Goal: Participate in discussion: Engage in conversation with other users on a specific topic

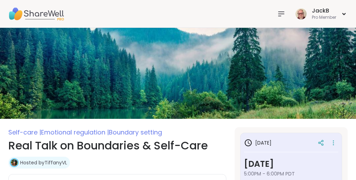
click at [281, 10] on icon at bounding box center [281, 14] width 8 height 8
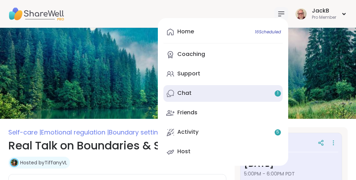
click at [187, 93] on div "Chat 1" at bounding box center [185, 93] width 14 height 8
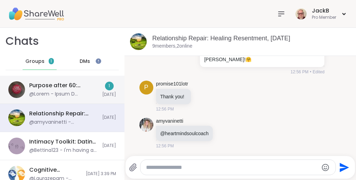
click at [79, 89] on div "Purpose after 60: Turning Vision into Action, Oct 09" at bounding box center [63, 86] width 69 height 8
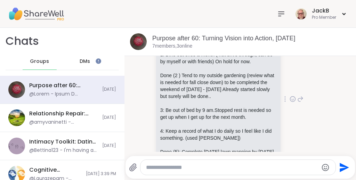
scroll to position [901, 0]
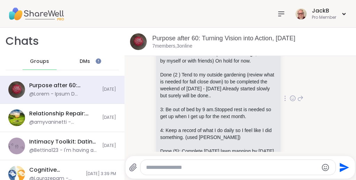
click at [294, 102] on icon at bounding box center [293, 98] width 6 height 7
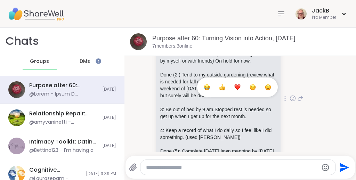
click at [240, 91] on div "Select Reaction: Heart" at bounding box center [238, 87] width 6 height 6
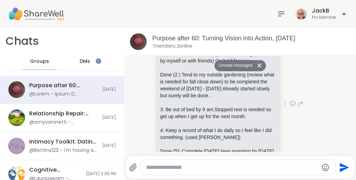
click at [337, 85] on div "Susan Susan E Patterson My Vision is to : In my life, I will seek balance betwe…" at bounding box center [241, 104] width 202 height 360
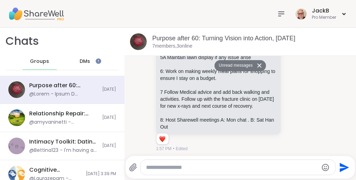
scroll to position [1047, 0]
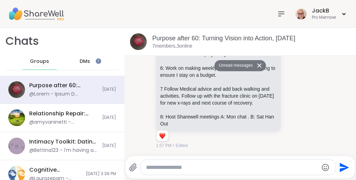
click at [247, 65] on button "Unread messages" at bounding box center [235, 65] width 40 height 11
click at [227, 35] on link "Purpose after 60: Turning Vision into Action, Oct 09" at bounding box center [223, 38] width 143 height 7
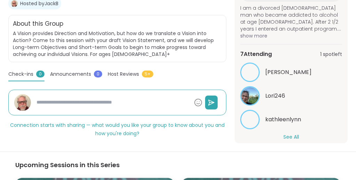
scroll to position [115, 0]
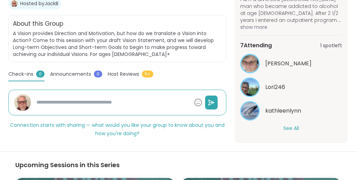
click at [293, 126] on button "See All" at bounding box center [292, 128] width 16 height 7
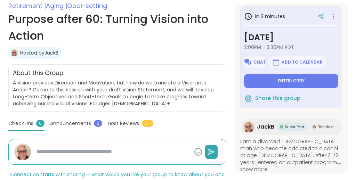
scroll to position [0, 0]
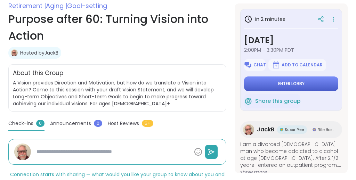
click at [291, 86] on span "Enter lobby" at bounding box center [291, 84] width 26 height 6
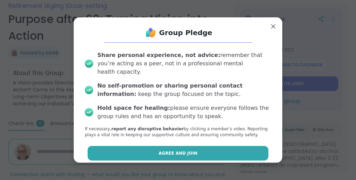
click at [215, 148] on button "Agree and Join" at bounding box center [178, 153] width 181 height 15
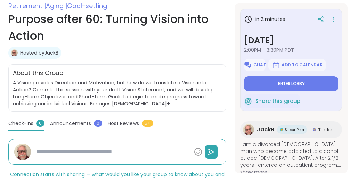
type textarea "*"
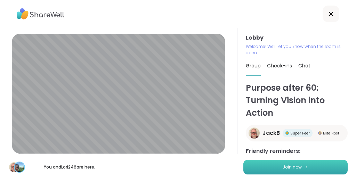
click at [285, 164] on button "Join now" at bounding box center [296, 167] width 104 height 15
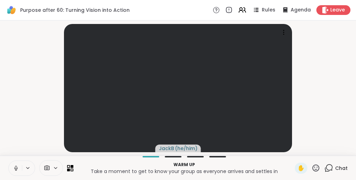
click at [55, 170] on icon at bounding box center [56, 168] width 6 height 6
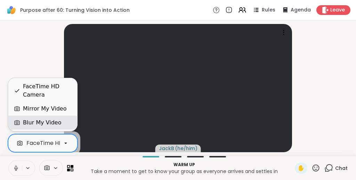
click at [46, 122] on div "Blur My Video" at bounding box center [42, 123] width 38 height 8
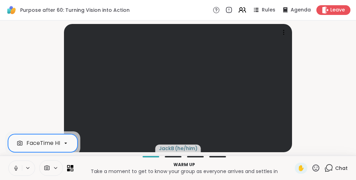
click at [332, 166] on icon at bounding box center [329, 168] width 9 height 9
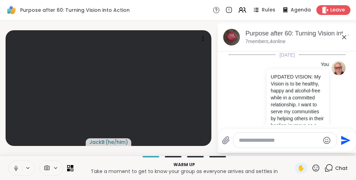
scroll to position [1881, 0]
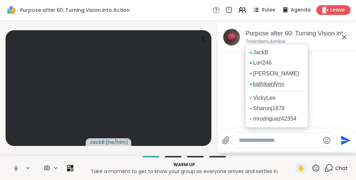
click at [275, 84] on link "kathleenlynn" at bounding box center [268, 84] width 31 height 8
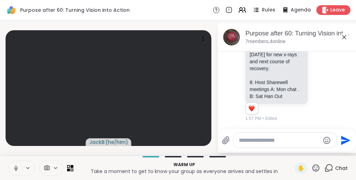
click at [345, 38] on icon at bounding box center [345, 37] width 4 height 4
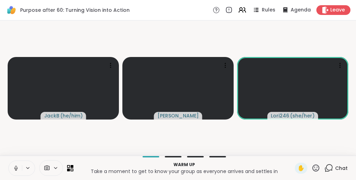
click at [212, 132] on video-player-container "JackB ( he/him ) Susan Lori246 ( she/her )" at bounding box center [178, 88] width 348 height 130
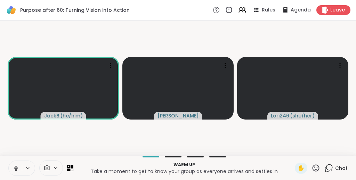
click at [330, 169] on icon at bounding box center [329, 168] width 9 height 9
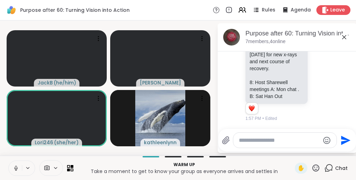
click at [345, 38] on icon at bounding box center [344, 37] width 8 height 8
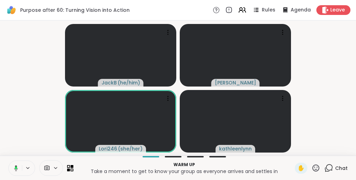
click at [329, 90] on video-player-container "JackB ( he/him ) Susan Lori246 ( she/her ) kathleenlynn" at bounding box center [178, 88] width 348 height 130
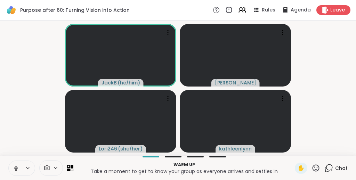
click at [331, 166] on icon at bounding box center [329, 168] width 9 height 9
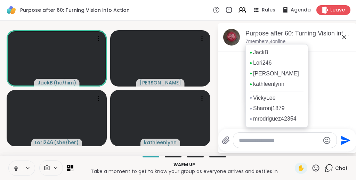
click at [285, 118] on link "mrodriguez42354" at bounding box center [275, 119] width 44 height 8
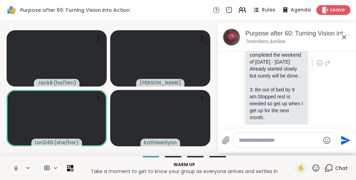
scroll to position [1597, 0]
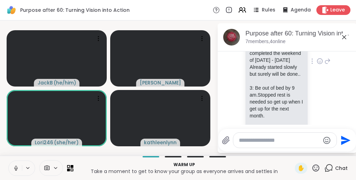
click at [321, 63] on icon at bounding box center [320, 62] width 2 height 1
click at [341, 96] on div "Susan Susan E Patterson My Vision is to : In my life, I will seek balance betwe…" at bounding box center [287, 61] width 117 height 625
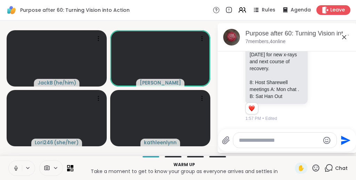
scroll to position [1881, 0]
click at [344, 36] on icon at bounding box center [344, 37] width 8 height 8
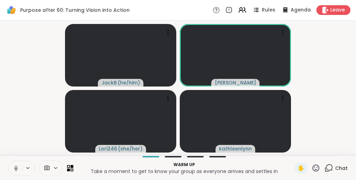
click at [328, 86] on video-player-container "JackB ( he/him ) Susan Lori246 ( she/her ) kathleenlynn" at bounding box center [178, 88] width 348 height 130
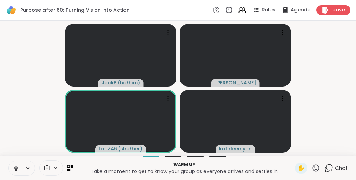
click at [321, 53] on video-player-container "JackB ( he/him ) Susan Lori246 ( she/her ) kathleenlynn" at bounding box center [178, 88] width 348 height 130
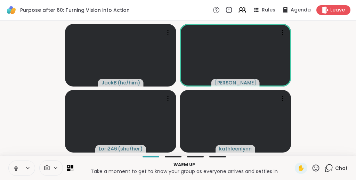
click at [331, 166] on icon at bounding box center [329, 168] width 9 height 9
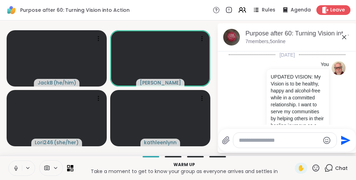
scroll to position [1881, 0]
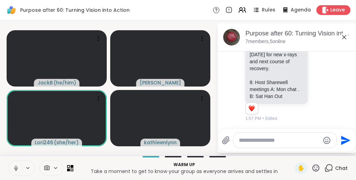
click at [87, 162] on p "Warm up" at bounding box center [184, 165] width 213 height 6
click at [345, 38] on icon at bounding box center [345, 37] width 4 height 4
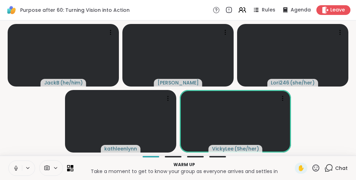
click at [317, 125] on video-player-container "JackB ( he/him ) Susan Lori246 ( she/her ) kathleenlynn VickyLee ( She/her )" at bounding box center [178, 88] width 348 height 130
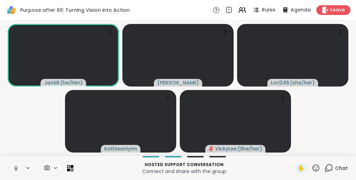
click at [328, 168] on icon at bounding box center [329, 168] width 9 height 9
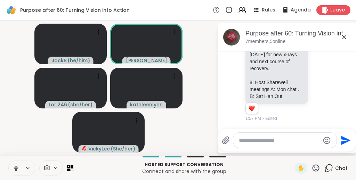
click at [346, 34] on icon at bounding box center [344, 37] width 8 height 8
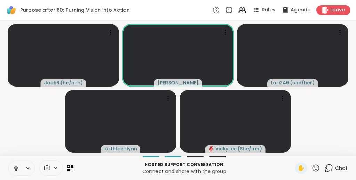
click at [332, 107] on video-player-container "JackB ( he/him ) Susan Lori246 ( she/her ) kathleenlynn VickyLee ( She/her )" at bounding box center [178, 88] width 348 height 130
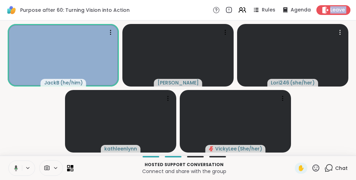
drag, startPoint x: 329, startPoint y: 38, endPoint x: 329, endPoint y: -22, distance: 60.2
click at [329, 0] on html "Purpose after 60: Turning Vision into Action Rules Agenda Leave JackB ( he/him …" at bounding box center [178, 90] width 356 height 180
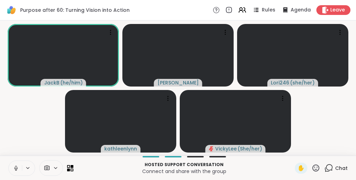
click at [314, 114] on video-player-container "JackB ( he/him ) Susan Lori246 ( she/her ) kathleenlynn VickyLee ( She/her )" at bounding box center [178, 88] width 348 height 130
click at [268, 9] on span "Rules" at bounding box center [269, 10] width 14 height 7
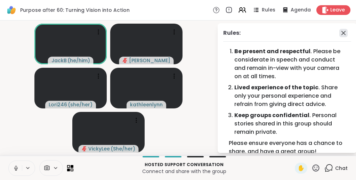
click at [345, 32] on icon at bounding box center [344, 33] width 4 height 4
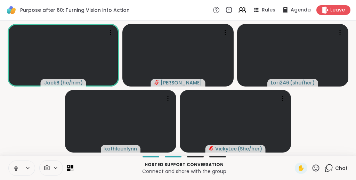
click at [333, 119] on video-player-container "JackB ( he/him ) Susan Lori246 ( she/her ) kathleenlynn VickyLee ( She/her )" at bounding box center [178, 88] width 348 height 130
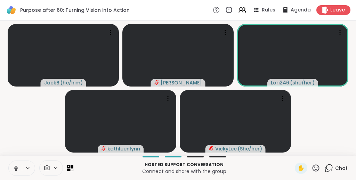
click at [318, 168] on icon at bounding box center [316, 168] width 9 height 9
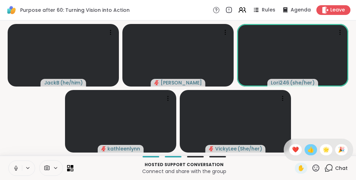
click at [314, 153] on span "👍" at bounding box center [311, 150] width 7 height 8
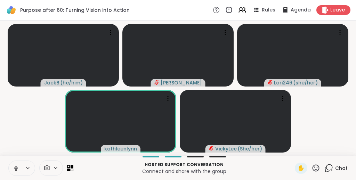
click at [318, 168] on icon at bounding box center [316, 168] width 9 height 9
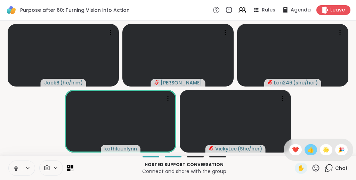
click at [315, 151] on span "👍" at bounding box center [311, 150] width 7 height 8
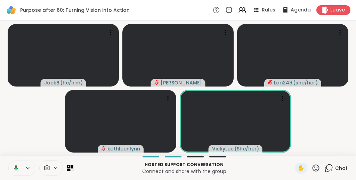
click at [315, 170] on icon at bounding box center [316, 168] width 9 height 9
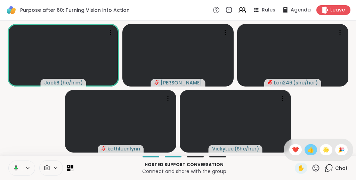
click at [314, 153] on span "👍" at bounding box center [311, 150] width 7 height 8
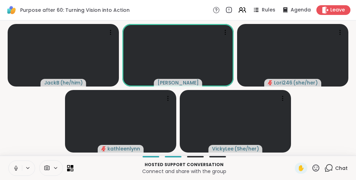
click at [329, 168] on icon at bounding box center [329, 168] width 9 height 9
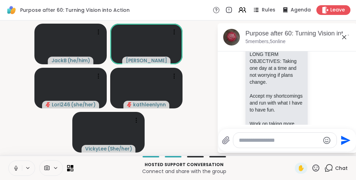
scroll to position [1413, 0]
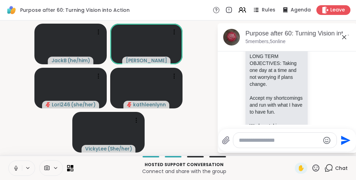
click at [318, 167] on icon at bounding box center [316, 168] width 9 height 9
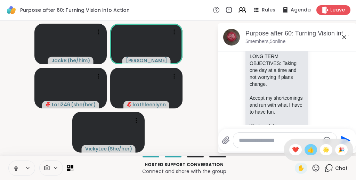
click at [315, 152] on span "👍" at bounding box center [311, 150] width 7 height 8
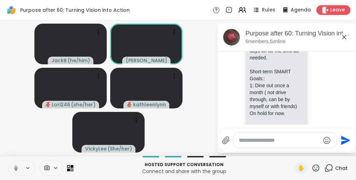
scroll to position [1494, 0]
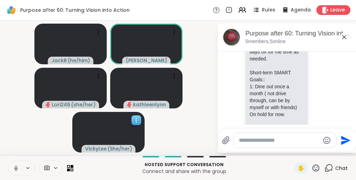
click at [141, 118] on div at bounding box center [137, 121] width 10 height 10
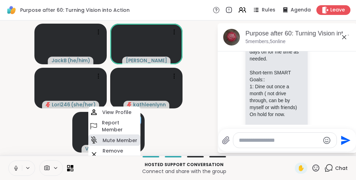
click at [126, 137] on h4 "Mute Member" at bounding box center [120, 140] width 35 height 7
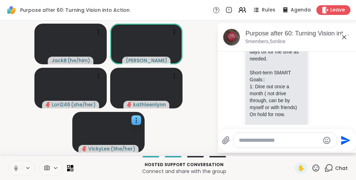
click at [316, 165] on icon at bounding box center [316, 168] width 9 height 9
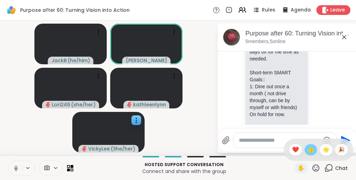
click at [314, 150] on span "👍" at bounding box center [311, 150] width 7 height 8
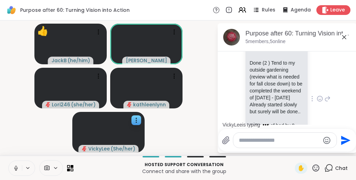
scroll to position [1570, 0]
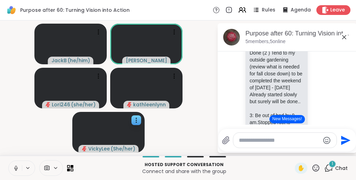
click at [318, 167] on icon at bounding box center [316, 168] width 7 height 7
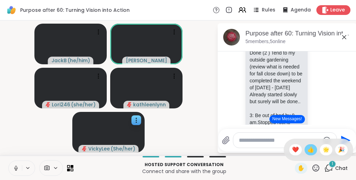
click at [314, 151] on span "👍" at bounding box center [311, 150] width 7 height 8
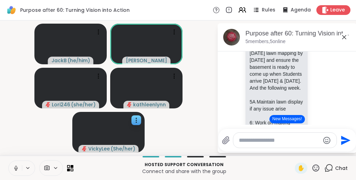
scroll to position [1713, 0]
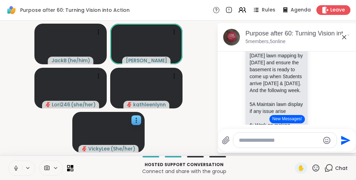
click at [318, 168] on icon at bounding box center [316, 168] width 7 height 7
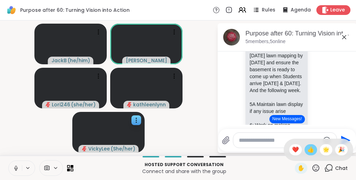
click at [314, 153] on span "👍" at bounding box center [311, 150] width 7 height 8
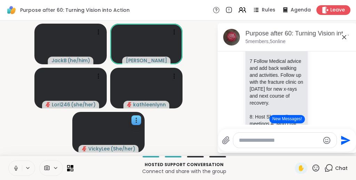
scroll to position [1811, 0]
click at [316, 167] on icon at bounding box center [316, 168] width 7 height 7
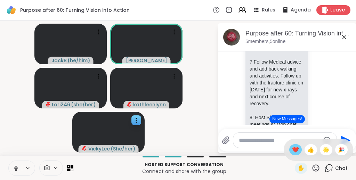
click at [299, 150] on span "❤️" at bounding box center [295, 150] width 7 height 8
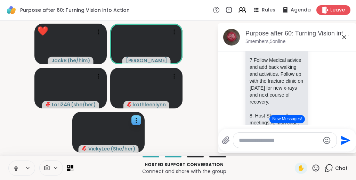
scroll to position [1814, 0]
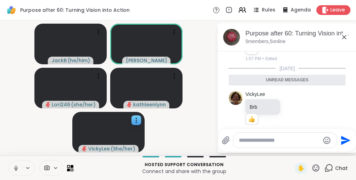
scroll to position [1902, 0]
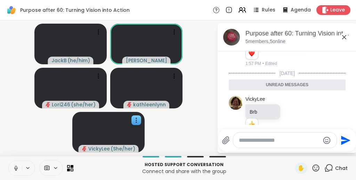
click at [345, 38] on icon at bounding box center [344, 37] width 8 height 8
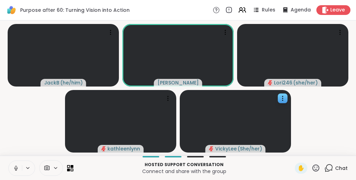
click at [336, 103] on video-player-container "JackB ( he/him ) Susan Lori246 ( she/her ) kathleenlynn VickyLee ( She/her )" at bounding box center [178, 88] width 348 height 130
click at [316, 169] on icon at bounding box center [316, 168] width 9 height 9
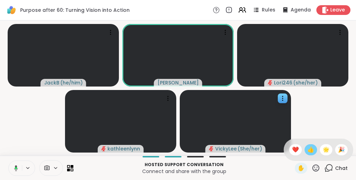
click at [315, 152] on span "👍" at bounding box center [311, 150] width 7 height 8
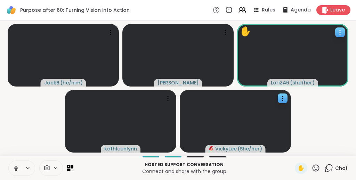
click at [341, 33] on icon at bounding box center [340, 32] width 7 height 7
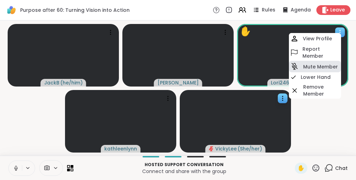
click at [325, 65] on h4 "Mute Member" at bounding box center [321, 66] width 35 height 7
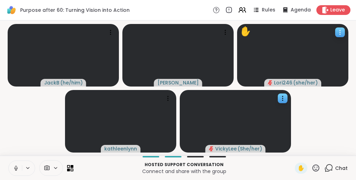
click at [337, 34] on icon at bounding box center [340, 32] width 7 height 7
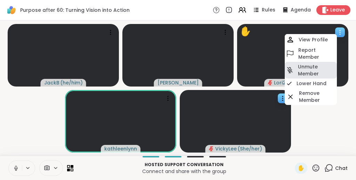
click at [319, 73] on h4 "Unmute Member" at bounding box center [317, 70] width 38 height 14
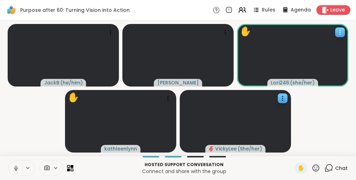
click at [344, 32] on div at bounding box center [341, 32] width 10 height 10
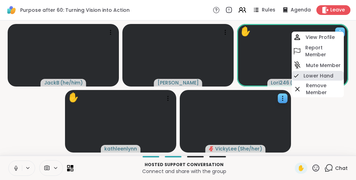
click at [313, 75] on h4 "Lower Hand" at bounding box center [319, 75] width 30 height 7
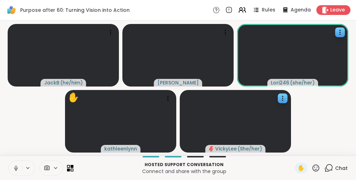
click at [70, 169] on icon at bounding box center [70, 168] width 7 height 7
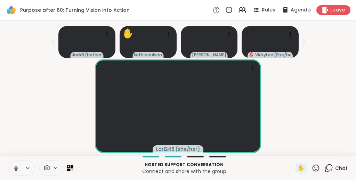
scroll to position [0, 0]
click at [230, 32] on icon at bounding box center [229, 34] width 7 height 7
click at [234, 32] on div at bounding box center [230, 35] width 10 height 10
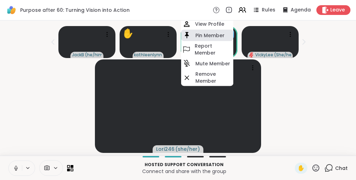
click at [219, 37] on h4 "Pin Member" at bounding box center [210, 35] width 29 height 7
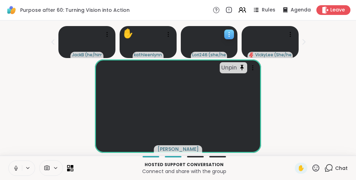
click at [229, 33] on icon at bounding box center [229, 34] width 7 height 7
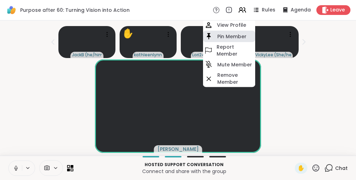
click at [227, 35] on h4 "Pin Member" at bounding box center [232, 36] width 29 height 7
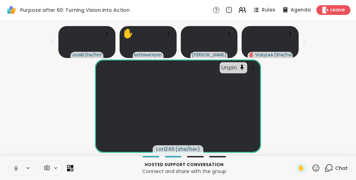
click at [310, 84] on div "Unpin Lori246 ( she/her )" at bounding box center [178, 107] width 348 height 94
click at [316, 168] on icon at bounding box center [316, 168] width 9 height 9
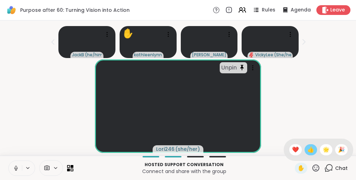
click at [317, 149] on div "👍" at bounding box center [311, 149] width 13 height 11
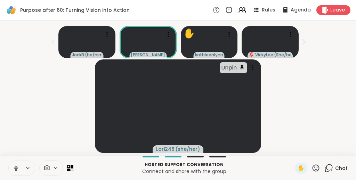
click at [319, 169] on icon at bounding box center [316, 168] width 9 height 9
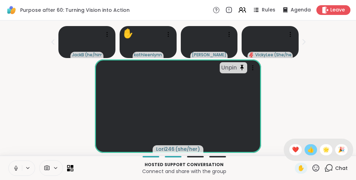
click at [315, 150] on span "👍" at bounding box center [311, 150] width 7 height 8
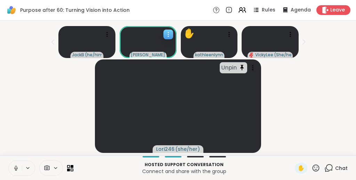
click at [168, 34] on icon at bounding box center [168, 34] width 1 height 1
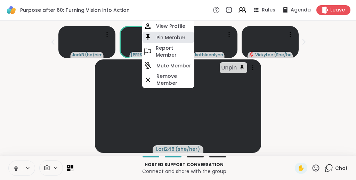
click at [169, 36] on h4 "Pin Member" at bounding box center [171, 37] width 29 height 7
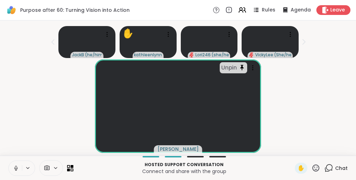
click at [323, 93] on div "Unpin Susan" at bounding box center [178, 107] width 348 height 94
click at [170, 31] on icon at bounding box center [168, 34] width 7 height 7
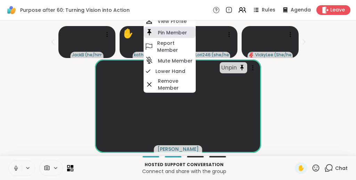
click at [170, 32] on h4 "Pin Member" at bounding box center [172, 32] width 29 height 7
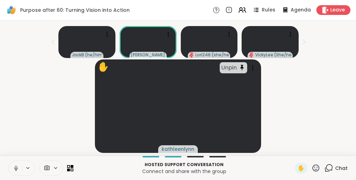
click at [336, 81] on div "✋ Unpin kathleenlynn" at bounding box center [178, 107] width 348 height 94
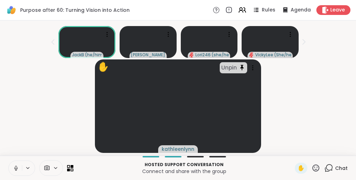
scroll to position [14, 0]
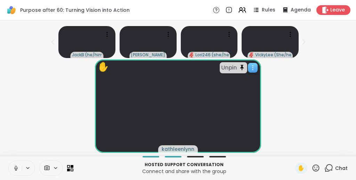
click at [257, 64] on icon at bounding box center [253, 67] width 7 height 7
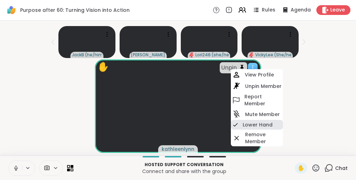
click at [244, 121] on h4 "Lower Hand" at bounding box center [258, 124] width 30 height 7
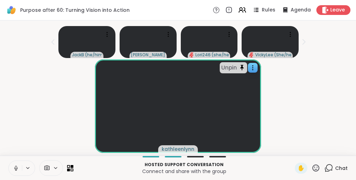
click at [312, 111] on div "Unpin kathleenlynn" at bounding box center [178, 107] width 348 height 94
click at [244, 69] on div "Unpin" at bounding box center [233, 67] width 27 height 11
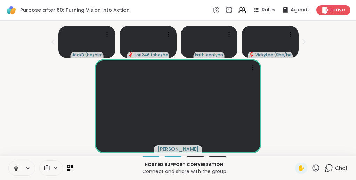
click at [311, 100] on div "[PERSON_NAME]" at bounding box center [178, 107] width 348 height 94
click at [324, 109] on div "[PERSON_NAME]" at bounding box center [178, 107] width 348 height 94
click at [70, 167] on icon at bounding box center [70, 168] width 7 height 7
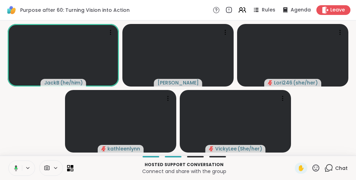
click at [31, 104] on video-player-container "JackB ( he/him ) Susan Lori246 ( she/her ) kathleenlynn VickyLee ( She/her )" at bounding box center [178, 88] width 348 height 130
click at [316, 100] on video-player-container "JackB ( he/him ) Susan Lori246 ( she/her ) kathleenlynn VickyLee ( She/her )" at bounding box center [178, 88] width 348 height 130
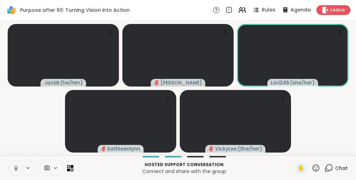
click at [330, 166] on icon at bounding box center [329, 168] width 9 height 9
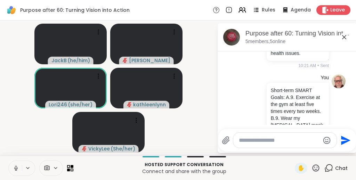
scroll to position [221, 0]
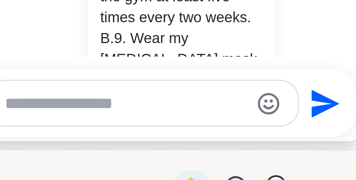
drag, startPoint x: 333, startPoint y: 118, endPoint x: 323, endPoint y: 124, distance: 11.4
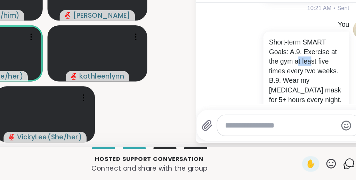
drag, startPoint x: 292, startPoint y: 87, endPoint x: 260, endPoint y: 94, distance: 32.8
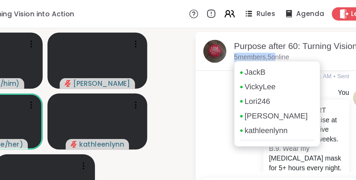
drag, startPoint x: 305, startPoint y: 40, endPoint x: 280, endPoint y: 38, distance: 25.8
click at [280, 38] on div "Purpose after 60: Turning Vision into Action, Oct 09 5 members, 5 online" at bounding box center [299, 37] width 106 height 16
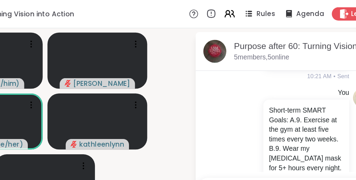
click at [263, 27] on div "Purpose after 60: Turning Vision into Action, Oct 09 5 members, 5 online" at bounding box center [287, 37] width 139 height 28
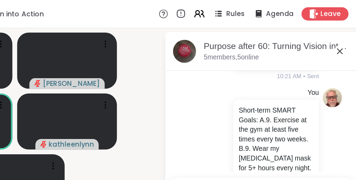
scroll to position [0, 0]
click at [346, 39] on icon at bounding box center [345, 37] width 4 height 4
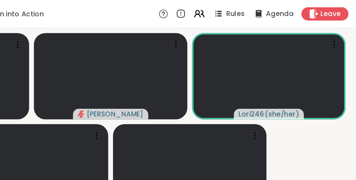
drag, startPoint x: 318, startPoint y: 99, endPoint x: 303, endPoint y: 95, distance: 15.1
click at [303, 95] on video-player-container "JackB ( he/him ) Susan Lori246 ( she/her ) kathleenlynn VickyLee ( She/her )" at bounding box center [178, 88] width 348 height 130
click at [318, 96] on video-player-container "JackB ( he/him ) Susan Lori246 ( she/her ) kathleenlynn VickyLee ( She/her )" at bounding box center [178, 88] width 348 height 130
drag, startPoint x: 319, startPoint y: 96, endPoint x: 325, endPoint y: 108, distance: 12.9
click at [325, 108] on video-player-container "JackB ( he/him ) Susan Lori246 ( she/her ) kathleenlynn VickyLee ( She/her )" at bounding box center [178, 88] width 348 height 130
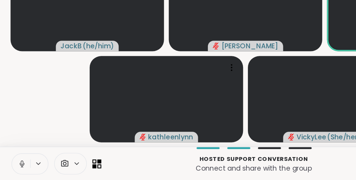
click at [70, 168] on icon at bounding box center [70, 168] width 7 height 7
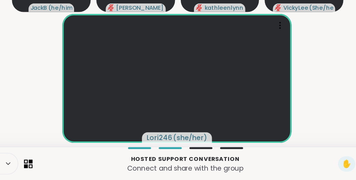
drag, startPoint x: 66, startPoint y: 86, endPoint x: 60, endPoint y: 106, distance: 21.0
click at [60, 106] on div "Lori246 ( she/her )" at bounding box center [178, 107] width 348 height 94
drag, startPoint x: 60, startPoint y: 110, endPoint x: 60, endPoint y: 120, distance: 10.1
click at [60, 120] on div "Lori246 ( she/her )" at bounding box center [178, 107] width 348 height 94
click at [60, 119] on div "Lori246 ( she/her )" at bounding box center [178, 107] width 348 height 94
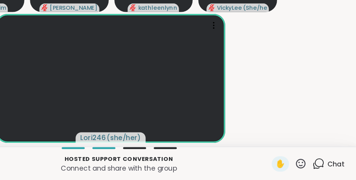
click at [317, 167] on icon at bounding box center [316, 168] width 9 height 9
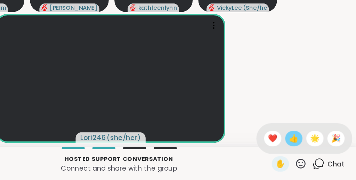
click at [313, 151] on span "👍" at bounding box center [311, 150] width 7 height 8
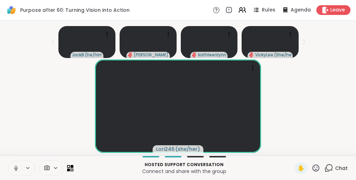
scroll to position [14, 0]
click at [317, 171] on icon at bounding box center [316, 168] width 7 height 7
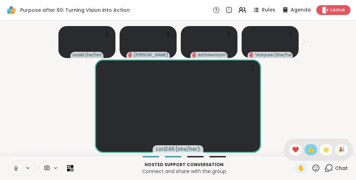
click at [313, 150] on span "👍" at bounding box center [311, 150] width 7 height 8
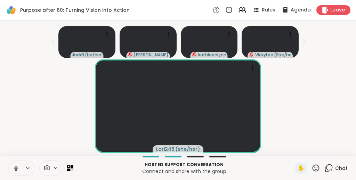
click at [322, 67] on div "Lori246 ( she/her )" at bounding box center [178, 107] width 348 height 94
click at [332, 168] on icon at bounding box center [329, 168] width 9 height 9
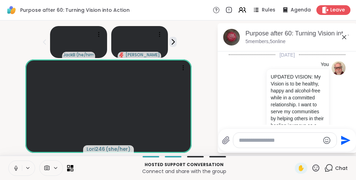
scroll to position [2316, 0]
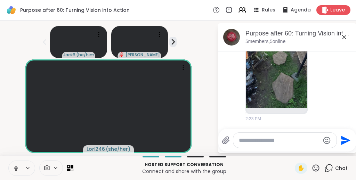
click at [345, 33] on icon at bounding box center [344, 37] width 8 height 8
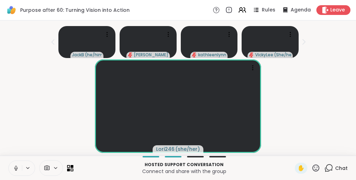
click at [317, 166] on icon at bounding box center [316, 168] width 9 height 9
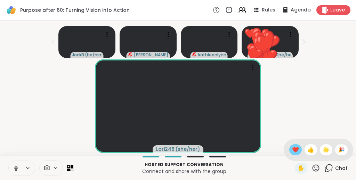
click at [299, 150] on span "❤️" at bounding box center [295, 150] width 7 height 8
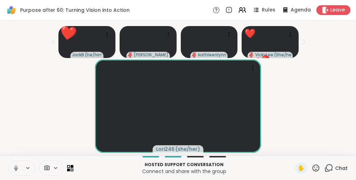
scroll to position [0, 0]
click at [318, 168] on icon at bounding box center [316, 168] width 9 height 9
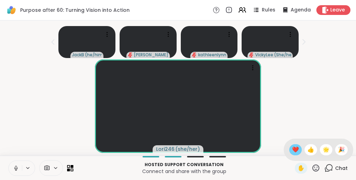
click at [299, 150] on span "❤️" at bounding box center [295, 150] width 7 height 8
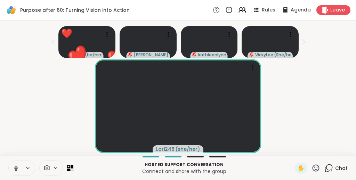
click at [332, 112] on div "Lori246 ( she/her )" at bounding box center [178, 107] width 348 height 94
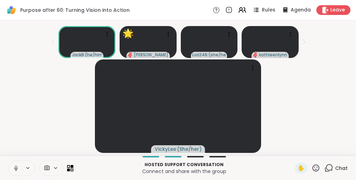
scroll to position [14, 0]
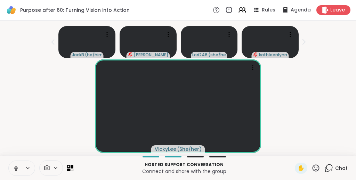
click at [316, 169] on icon at bounding box center [316, 168] width 7 height 7
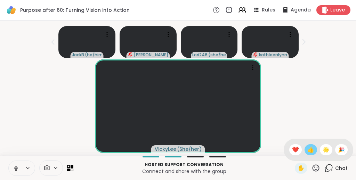
click at [315, 151] on span "👍" at bounding box center [311, 150] width 7 height 8
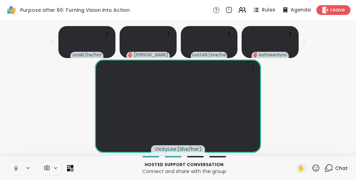
scroll to position [11, 0]
click at [253, 70] on icon at bounding box center [253, 70] width 1 height 1
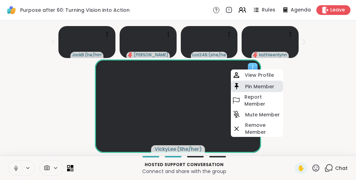
click at [255, 83] on h4 "Pin Member" at bounding box center [259, 86] width 29 height 7
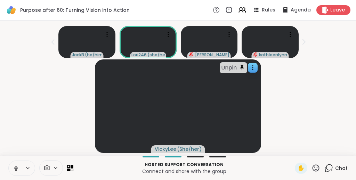
click at [318, 166] on icon at bounding box center [316, 168] width 9 height 9
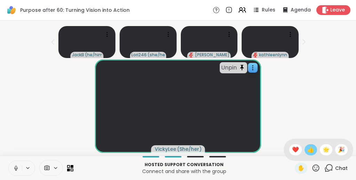
click at [315, 149] on span "👍" at bounding box center [311, 150] width 7 height 8
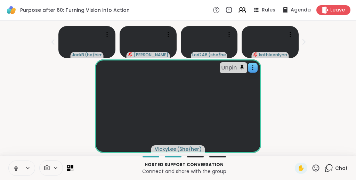
scroll to position [14, 0]
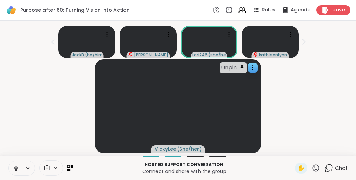
click at [316, 169] on icon at bounding box center [316, 168] width 9 height 9
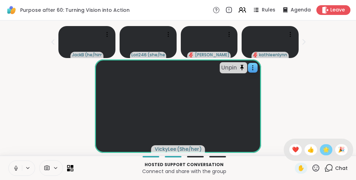
click at [328, 150] on span "🌟" at bounding box center [326, 150] width 7 height 8
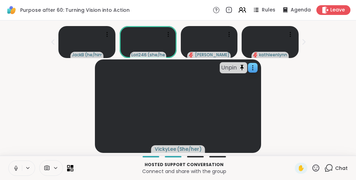
scroll to position [0, 0]
click at [166, 34] on icon at bounding box center [168, 34] width 7 height 7
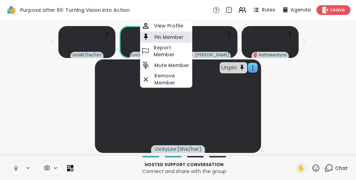
click at [167, 34] on h4 "Pin Member" at bounding box center [169, 37] width 29 height 7
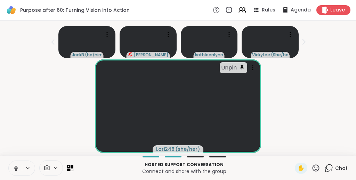
click at [325, 71] on div "Unpin Lori246 ( she/her )" at bounding box center [178, 107] width 348 height 94
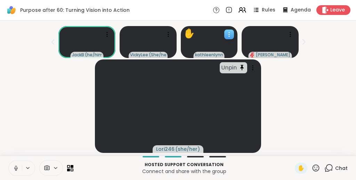
click at [232, 32] on icon at bounding box center [229, 34] width 7 height 7
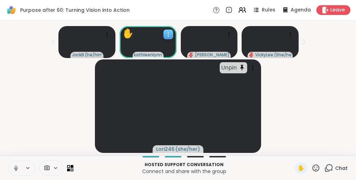
click at [170, 32] on icon at bounding box center [168, 34] width 7 height 7
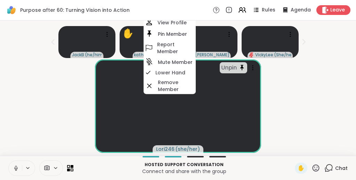
click at [170, 32] on h4 "Pin Member" at bounding box center [172, 33] width 29 height 7
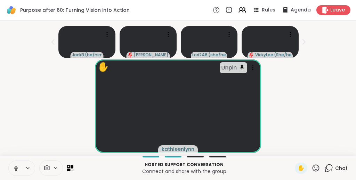
click at [50, 98] on div "✋ Unpin kathleenlynn" at bounding box center [178, 107] width 348 height 94
click at [257, 68] on icon at bounding box center [253, 67] width 7 height 7
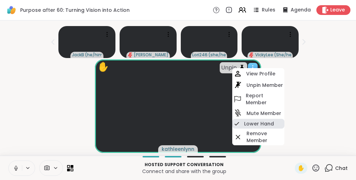
click at [255, 121] on h4 "Lower Hand" at bounding box center [259, 123] width 30 height 7
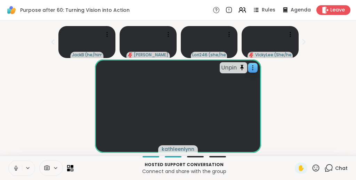
click at [36, 89] on div "Unpin kathleenlynn" at bounding box center [178, 107] width 348 height 94
click at [316, 170] on icon at bounding box center [316, 168] width 7 height 7
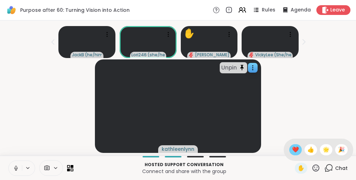
click at [299, 153] on span "❤️" at bounding box center [295, 150] width 7 height 8
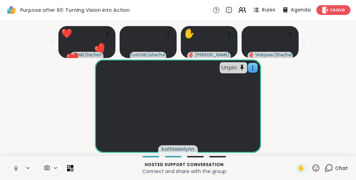
click at [31, 95] on div "Unpin kathleenlynn" at bounding box center [178, 107] width 348 height 94
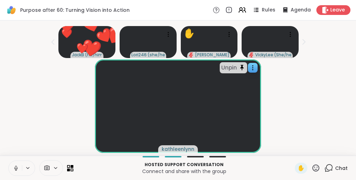
scroll to position [14, 0]
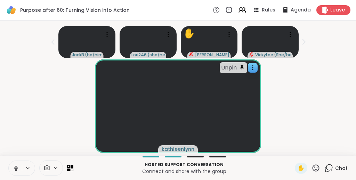
click at [31, 94] on div "Unpin kathleenlynn" at bounding box center [178, 107] width 348 height 94
click at [316, 166] on icon at bounding box center [316, 168] width 9 height 9
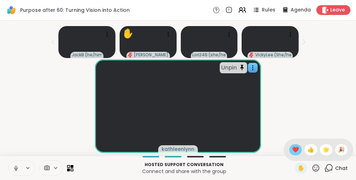
click at [299, 151] on span "❤️" at bounding box center [295, 150] width 7 height 8
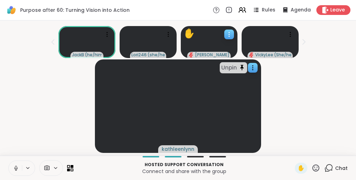
click at [228, 33] on icon at bounding box center [229, 34] width 7 height 7
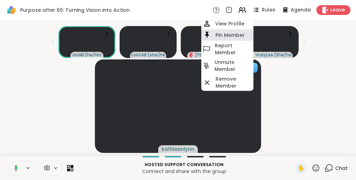
click at [227, 35] on h4 "Pin Member" at bounding box center [230, 35] width 29 height 7
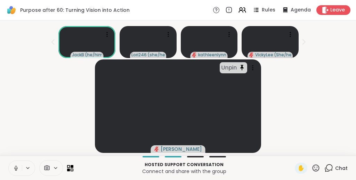
click at [325, 97] on div "Unpin Susan" at bounding box center [178, 107] width 348 height 94
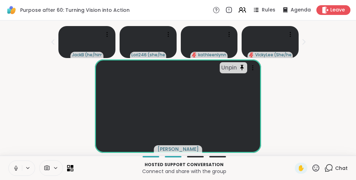
click at [332, 165] on icon at bounding box center [329, 168] width 7 height 6
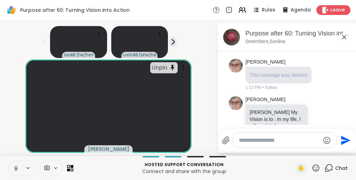
scroll to position [1244, 0]
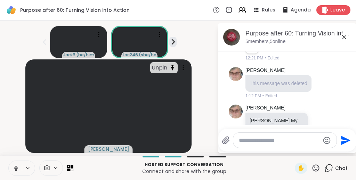
click at [345, 37] on icon at bounding box center [344, 37] width 8 height 8
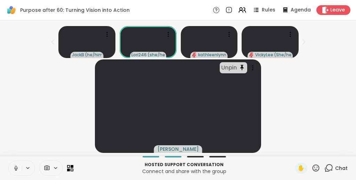
click at [335, 66] on div "Unpin Susan" at bounding box center [178, 107] width 348 height 94
click at [167, 34] on icon at bounding box center [168, 34] width 7 height 7
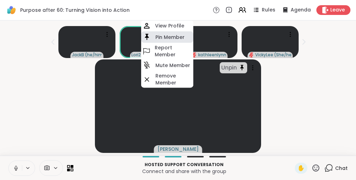
click at [167, 34] on h4 "Pin Member" at bounding box center [170, 37] width 29 height 7
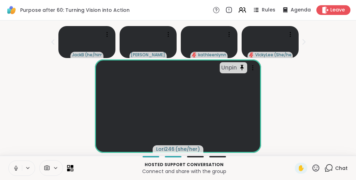
click at [324, 98] on div "Unpin Lori246 ( she/her )" at bounding box center [178, 107] width 348 height 94
click at [316, 171] on icon at bounding box center [316, 168] width 9 height 9
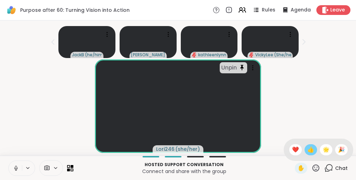
click at [313, 150] on span "👍" at bounding box center [311, 150] width 7 height 8
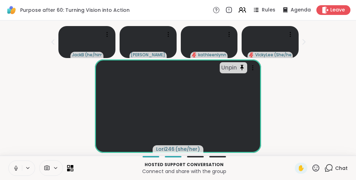
scroll to position [1, 0]
click at [315, 168] on icon at bounding box center [316, 168] width 9 height 9
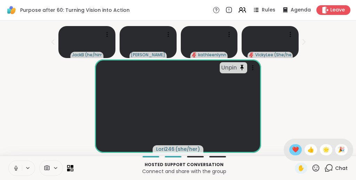
click at [299, 151] on span "❤️" at bounding box center [295, 150] width 7 height 8
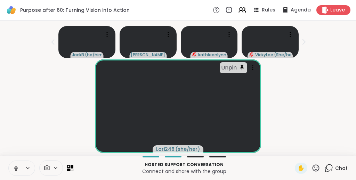
click at [317, 170] on icon at bounding box center [316, 168] width 7 height 7
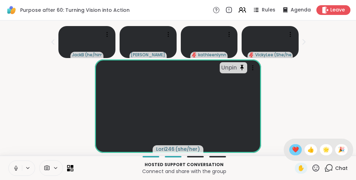
click at [299, 151] on span "❤️" at bounding box center [295, 150] width 7 height 8
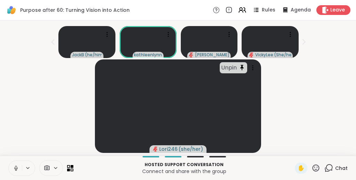
scroll to position [0, 0]
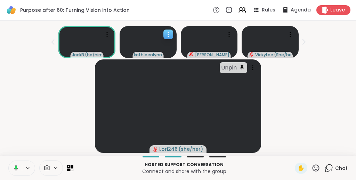
click at [169, 34] on icon at bounding box center [168, 34] width 1 height 1
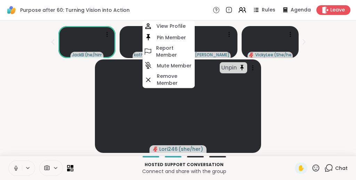
click at [169, 34] on h4 "Pin Member" at bounding box center [171, 37] width 29 height 7
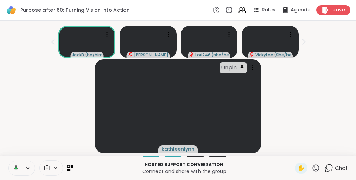
click at [325, 104] on div "Unpin kathleenlynn" at bounding box center [178, 107] width 348 height 94
click at [331, 169] on icon at bounding box center [329, 168] width 9 height 9
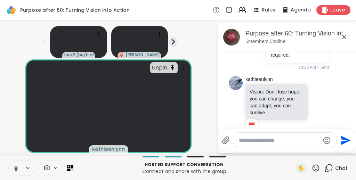
scroll to position [537, 0]
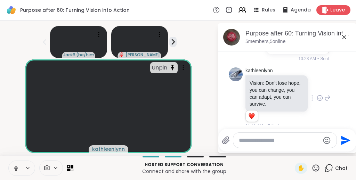
click at [339, 76] on div "kathleenlynn Vision: Don't lose hope, you can change, you can adapt, you can su…" at bounding box center [287, 99] width 117 height 68
click at [347, 37] on icon at bounding box center [344, 37] width 8 height 8
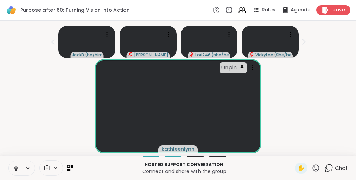
click at [316, 168] on icon at bounding box center [316, 168] width 9 height 9
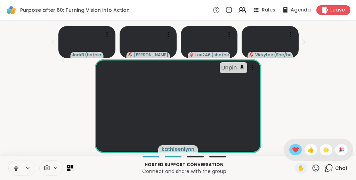
click at [299, 148] on span "❤️" at bounding box center [295, 150] width 7 height 8
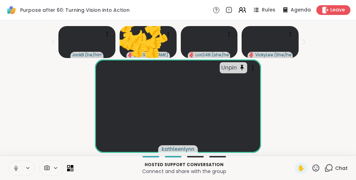
click at [317, 168] on icon at bounding box center [316, 168] width 9 height 9
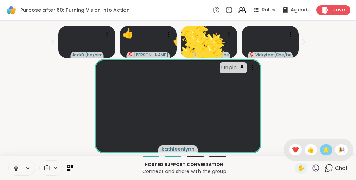
click at [328, 150] on span "🌟" at bounding box center [326, 150] width 7 height 8
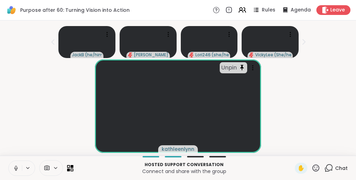
click at [329, 169] on icon at bounding box center [329, 168] width 9 height 9
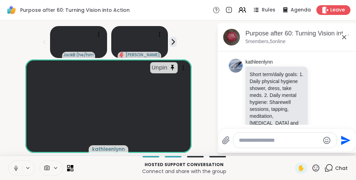
scroll to position [610, 0]
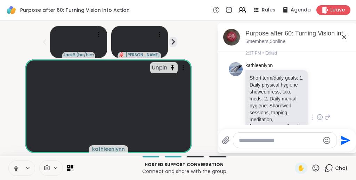
click at [341, 96] on div "kathleenlynn Short term/daily goals: 1. Daily physical hygiene shower, dress, t…" at bounding box center [287, 118] width 117 height 117
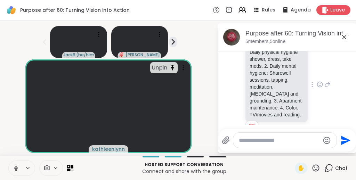
scroll to position [648, 0]
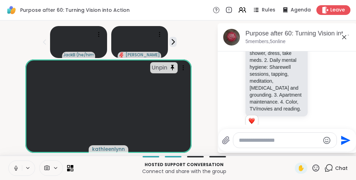
click at [317, 169] on icon at bounding box center [316, 168] width 7 height 7
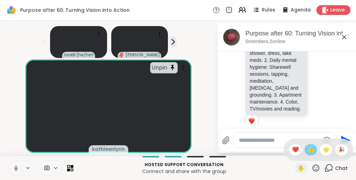
click at [315, 151] on span "👍" at bounding box center [311, 150] width 7 height 8
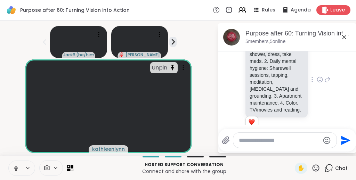
scroll to position [647, 0]
click at [317, 170] on icon at bounding box center [316, 168] width 9 height 9
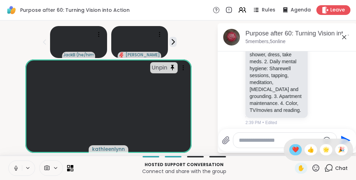
click at [299, 149] on span "❤️" at bounding box center [295, 150] width 7 height 8
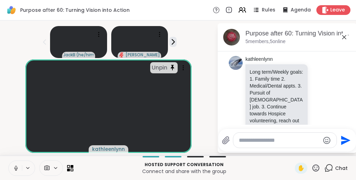
scroll to position [731, 0]
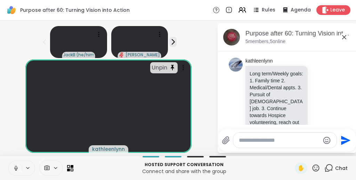
click at [317, 169] on icon at bounding box center [316, 168] width 9 height 9
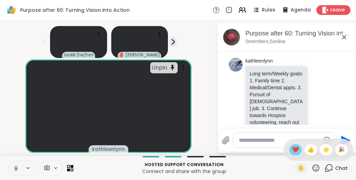
click at [299, 151] on span "❤️" at bounding box center [295, 150] width 7 height 8
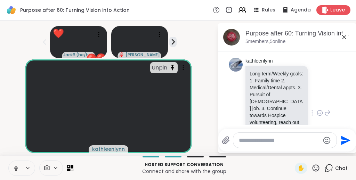
click at [342, 82] on div "kathleenlynn Long term/Weekly goals: 1. Family time 2. Medical/Dental appts. 3.…" at bounding box center [287, 113] width 117 height 117
click at [318, 168] on icon at bounding box center [316, 168] width 9 height 9
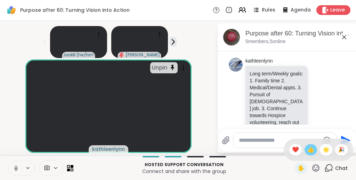
click at [314, 151] on span "👍" at bounding box center [311, 150] width 7 height 8
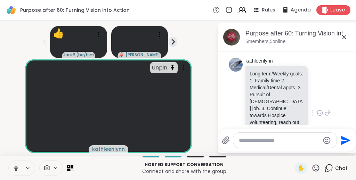
click at [345, 63] on div "kathleenlynn Long term/Weekly goals: 1. Family time 2. Medical/Dental appts. 3.…" at bounding box center [287, 113] width 117 height 117
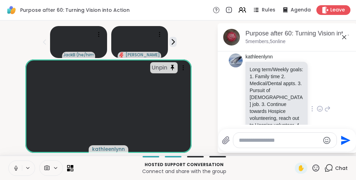
scroll to position [737, 0]
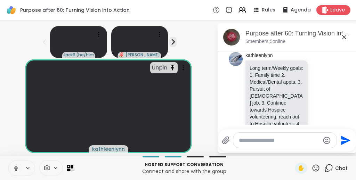
click at [317, 168] on icon at bounding box center [316, 168] width 9 height 9
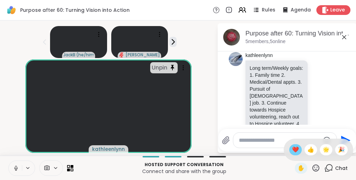
click at [299, 151] on span "❤️" at bounding box center [295, 150] width 7 height 8
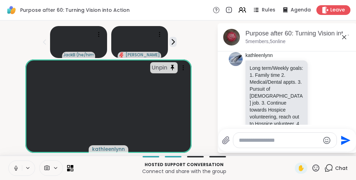
click at [316, 169] on icon at bounding box center [316, 168] width 9 height 9
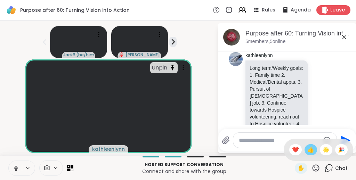
click at [314, 150] on span "👍" at bounding box center [311, 150] width 7 height 8
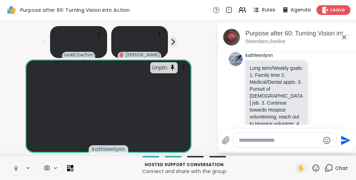
click at [317, 168] on icon at bounding box center [316, 168] width 9 height 9
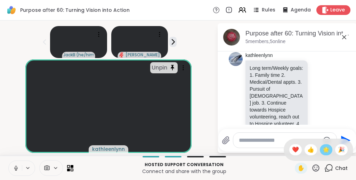
click at [329, 149] on span "🌟" at bounding box center [326, 150] width 7 height 8
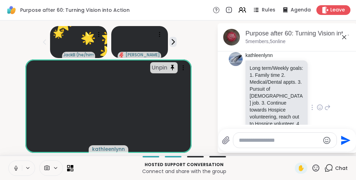
click at [341, 96] on div "kathleenlynn Long term/Weekly goals: 1. Family time 2. Medical/Dental appts. 3.…" at bounding box center [287, 107] width 117 height 117
click at [317, 169] on icon at bounding box center [316, 168] width 7 height 7
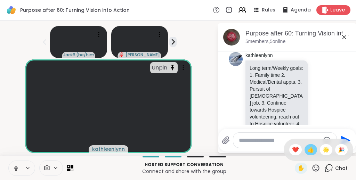
click at [315, 152] on span "👍" at bounding box center [311, 150] width 7 height 8
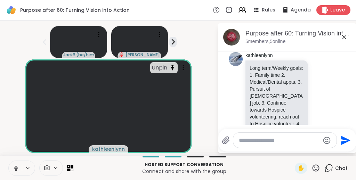
click at [315, 168] on icon at bounding box center [316, 168] width 9 height 9
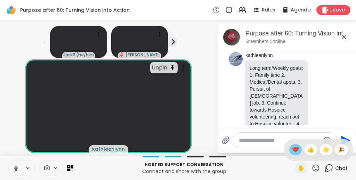
click at [299, 151] on span "❤️" at bounding box center [295, 150] width 7 height 8
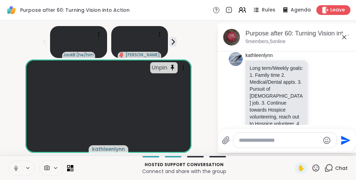
click at [316, 168] on icon at bounding box center [316, 168] width 9 height 9
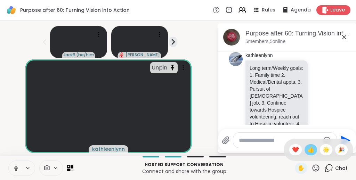
click at [314, 151] on span "👍" at bounding box center [311, 150] width 7 height 8
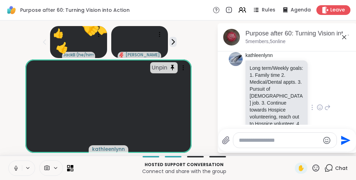
click at [345, 81] on div "kathleenlynn Long term/Weekly goals: 1. Family time 2. Medical/Dental appts. 3.…" at bounding box center [287, 107] width 117 height 117
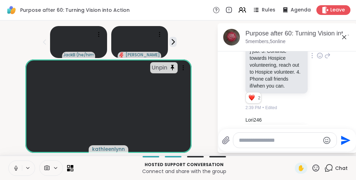
scroll to position [784, 0]
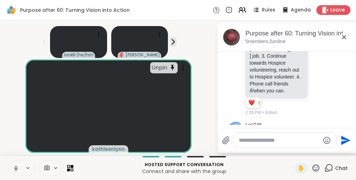
click at [343, 35] on icon at bounding box center [344, 37] width 8 height 8
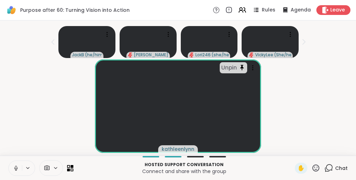
click at [330, 85] on div "Unpin kathleenlynn" at bounding box center [178, 107] width 348 height 94
click at [315, 168] on icon at bounding box center [316, 168] width 9 height 9
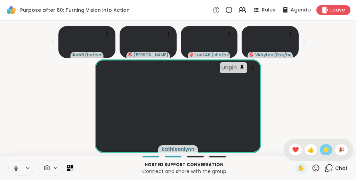
click at [328, 149] on span "🌟" at bounding box center [326, 150] width 7 height 8
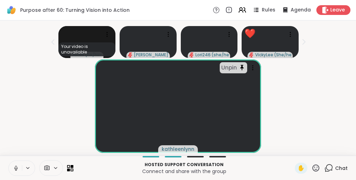
scroll to position [0, 0]
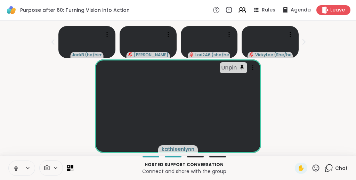
click at [317, 168] on icon at bounding box center [316, 168] width 9 height 9
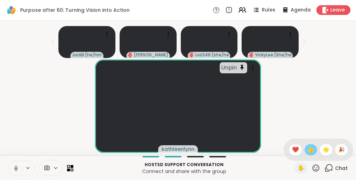
click at [315, 149] on span "👍" at bounding box center [311, 150] width 7 height 8
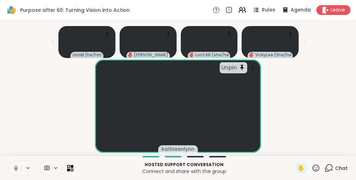
click at [330, 168] on icon at bounding box center [329, 168] width 9 height 9
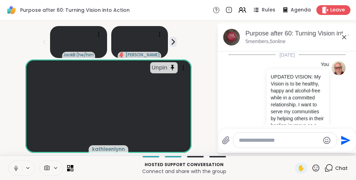
scroll to position [2327, 0]
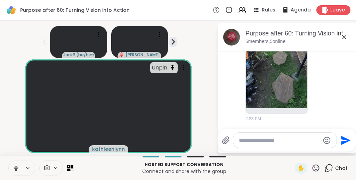
click at [345, 38] on icon at bounding box center [344, 37] width 8 height 8
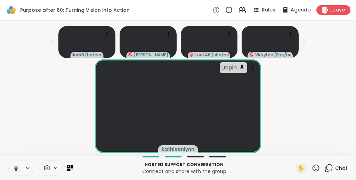
click at [333, 83] on div "Unpin kathleenlynn" at bounding box center [178, 107] width 348 height 94
click at [317, 169] on icon at bounding box center [316, 168] width 7 height 7
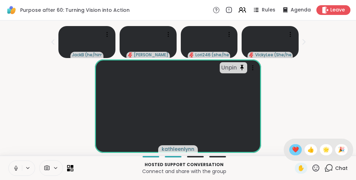
click at [299, 150] on span "❤️" at bounding box center [295, 150] width 7 height 8
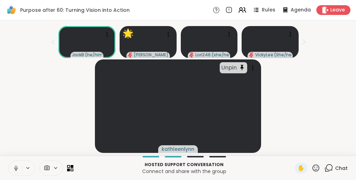
scroll to position [0, 0]
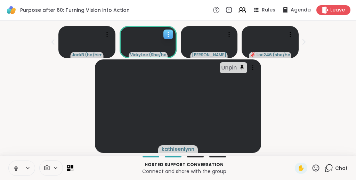
click at [169, 32] on icon at bounding box center [168, 34] width 7 height 7
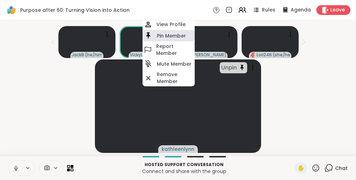
click at [169, 33] on h4 "Pin Member" at bounding box center [171, 35] width 29 height 7
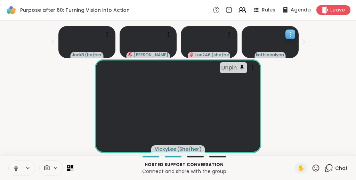
click at [290, 32] on icon at bounding box center [290, 34] width 7 height 7
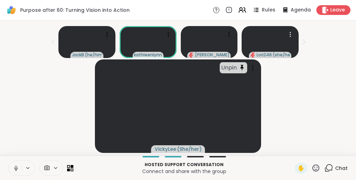
click at [290, 32] on icon at bounding box center [290, 34] width 7 height 7
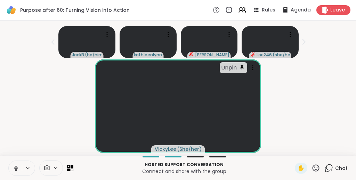
click at [328, 60] on div "Unpin VickyLee ( She/her )" at bounding box center [178, 107] width 348 height 94
click at [291, 32] on icon at bounding box center [290, 34] width 7 height 7
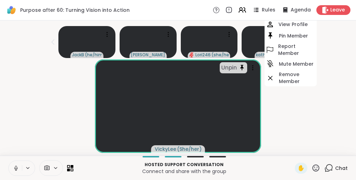
click at [291, 32] on h4 "Pin Member" at bounding box center [293, 35] width 29 height 7
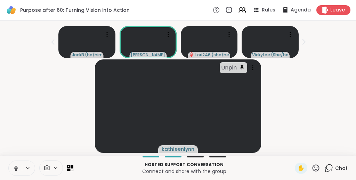
click at [329, 67] on div "Unpin kathleenlynn" at bounding box center [178, 107] width 348 height 94
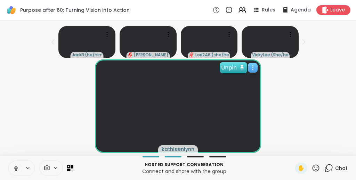
click at [246, 69] on div "Unpin" at bounding box center [233, 67] width 27 height 11
click at [332, 85] on div "kathleenlynn" at bounding box center [178, 107] width 348 height 94
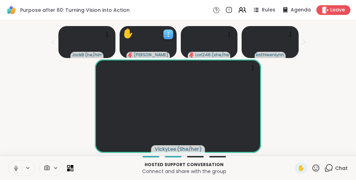
click at [170, 34] on icon at bounding box center [168, 34] width 7 height 7
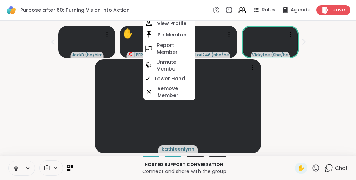
click at [170, 34] on h4 "Pin Member" at bounding box center [172, 34] width 29 height 7
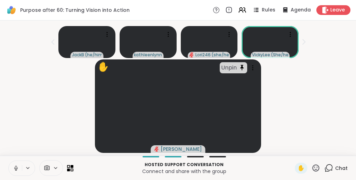
click at [337, 80] on div "✋ Unpin Susan" at bounding box center [178, 107] width 348 height 94
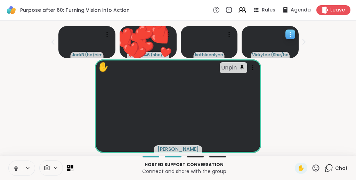
click at [290, 33] on icon at bounding box center [290, 34] width 7 height 7
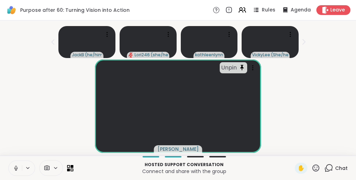
click at [332, 64] on div "Unpin Susan" at bounding box center [178, 107] width 348 height 94
click at [291, 33] on icon at bounding box center [290, 34] width 7 height 7
click at [326, 68] on div "Unpin Susan" at bounding box center [178, 107] width 348 height 94
click at [290, 34] on icon at bounding box center [290, 34] width 7 height 7
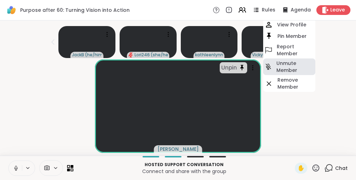
click at [288, 64] on h4 "Unmute Member" at bounding box center [296, 67] width 38 height 14
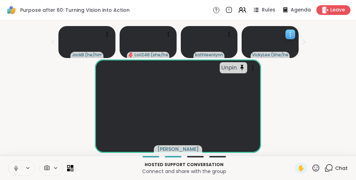
click at [292, 34] on icon at bounding box center [290, 34] width 7 height 7
click at [295, 65] on div "Unpin Susan" at bounding box center [178, 107] width 348 height 94
click at [170, 32] on icon at bounding box center [168, 34] width 7 height 7
click at [289, 34] on icon at bounding box center [290, 34] width 7 height 7
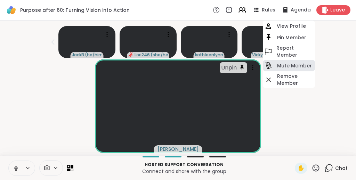
click at [288, 65] on h4 "Mute Member" at bounding box center [294, 65] width 35 height 7
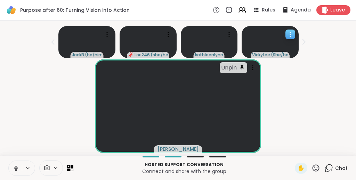
click at [292, 33] on icon at bounding box center [290, 34] width 7 height 7
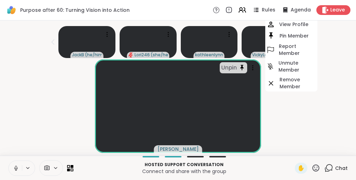
click at [323, 94] on div "Unpin Susan" at bounding box center [178, 107] width 348 height 94
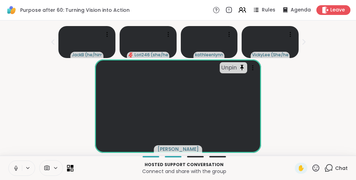
click at [69, 167] on icon at bounding box center [70, 168] width 7 height 7
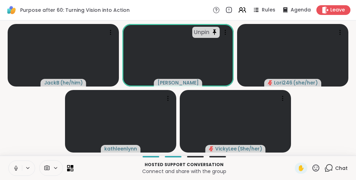
click at [23, 126] on video-player-container "JackB ( he/him ) Unpin Susan Lori246 ( she/her ) kathleenlynn VickyLee ( She/he…" at bounding box center [178, 88] width 348 height 130
click at [72, 167] on icon at bounding box center [72, 166] width 3 height 3
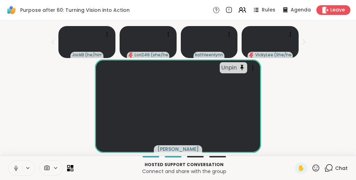
click at [318, 101] on div "Unpin Susan" at bounding box center [178, 107] width 348 height 94
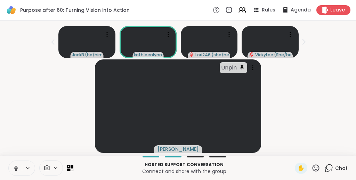
click at [317, 168] on icon at bounding box center [316, 168] width 9 height 9
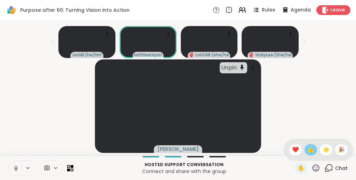
click at [314, 152] on span "👍" at bounding box center [311, 150] width 7 height 8
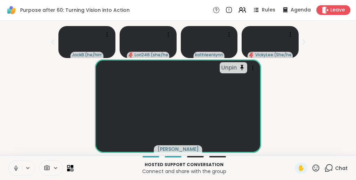
scroll to position [0, 0]
click at [318, 167] on icon at bounding box center [316, 168] width 7 height 7
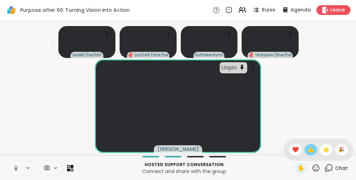
click at [314, 149] on span "👍" at bounding box center [311, 150] width 7 height 8
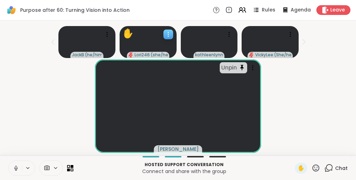
click at [170, 33] on icon at bounding box center [168, 34] width 7 height 7
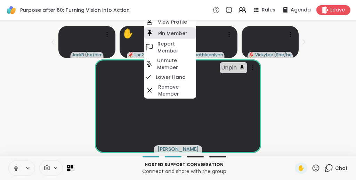
click at [169, 34] on h4 "Pin Member" at bounding box center [172, 33] width 29 height 7
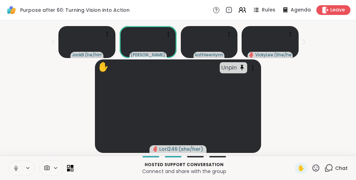
click at [68, 168] on icon at bounding box center [68, 169] width 3 height 3
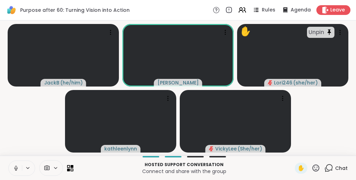
click at [37, 103] on video-player-container "JackB ( he/him ) Susan ✋ Unpin Lori246 ( she/her ) kathleenlynn VickyLee ( She/…" at bounding box center [178, 88] width 348 height 130
click at [317, 169] on icon at bounding box center [316, 168] width 9 height 9
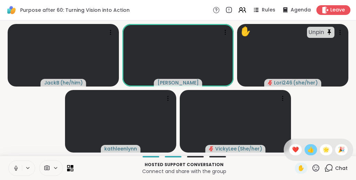
click at [314, 150] on span "👍" at bounding box center [311, 150] width 7 height 8
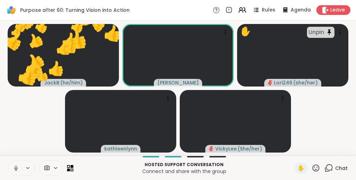
click at [328, 111] on video-player-container "👍 JackB ( he/him ) 👍 👍 👍 👍 👍 👍 👍 👍 👍 👍 👍 👍 👍 👍 👍 👍 👍 👍 👍 👍 👍 👍 👍 Susan ✋ Unpin …" at bounding box center [178, 88] width 348 height 130
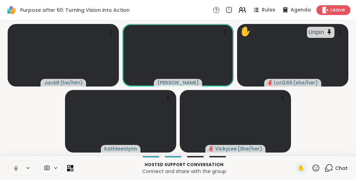
click at [323, 121] on video-player-container "JackB ( he/him ) Susan ✋ Unpin Lori246 ( she/her ) kathleenlynn VickyLee ( She/…" at bounding box center [178, 88] width 348 height 130
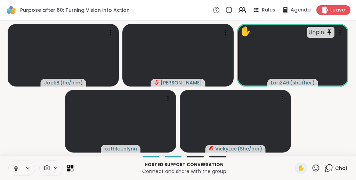
click at [72, 167] on icon at bounding box center [72, 166] width 3 height 3
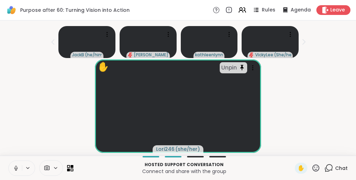
click at [30, 130] on div "✋ Unpin Lori246 ( she/her )" at bounding box center [178, 107] width 348 height 94
click at [257, 64] on icon at bounding box center [253, 67] width 7 height 7
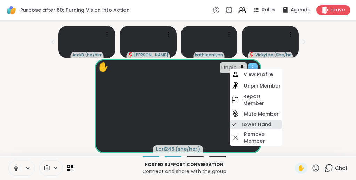
click at [247, 121] on h4 "Lower Hand" at bounding box center [257, 124] width 30 height 7
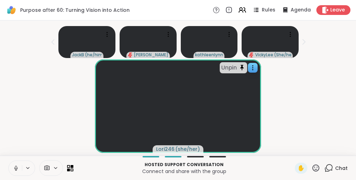
click at [7, 85] on div "Unpin Lori246 ( she/her )" at bounding box center [178, 107] width 348 height 94
click at [316, 170] on icon at bounding box center [316, 168] width 9 height 9
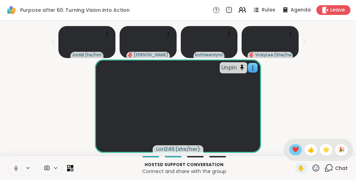
click at [299, 148] on span "❤️" at bounding box center [295, 150] width 7 height 8
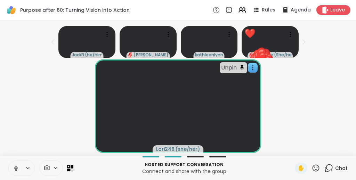
scroll to position [0, 0]
click at [319, 168] on icon at bounding box center [316, 168] width 9 height 9
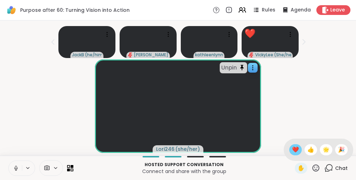
click at [299, 151] on span "❤️" at bounding box center [295, 150] width 7 height 8
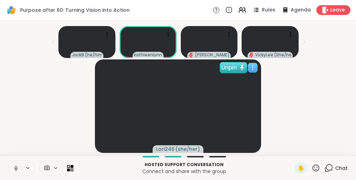
click at [241, 69] on div "Unpin" at bounding box center [233, 67] width 27 height 11
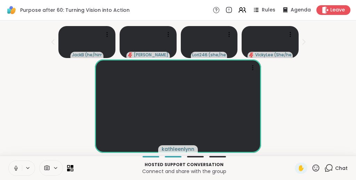
click at [325, 89] on div "kathleenlynn" at bounding box center [178, 107] width 348 height 94
click at [257, 66] on icon at bounding box center [253, 67] width 7 height 7
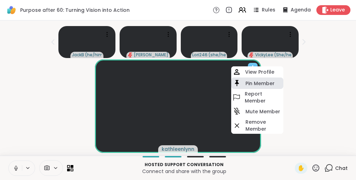
click at [249, 83] on h4 "Pin Member" at bounding box center [260, 83] width 29 height 7
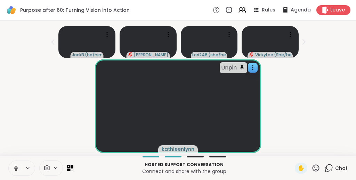
click at [335, 86] on div "Unpin kathleenlynn" at bounding box center [178, 107] width 348 height 94
click at [316, 167] on icon at bounding box center [316, 168] width 9 height 9
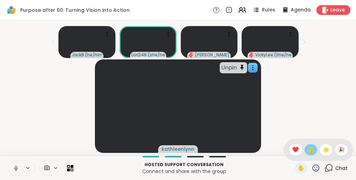
click at [314, 150] on span "👍" at bounding box center [311, 150] width 7 height 8
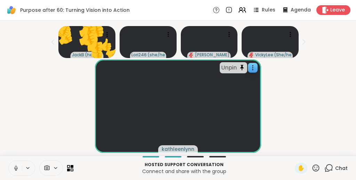
scroll to position [0, 0]
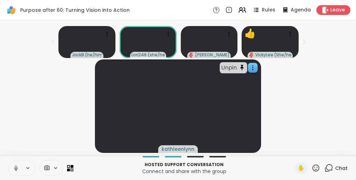
click at [318, 168] on icon at bounding box center [316, 168] width 9 height 9
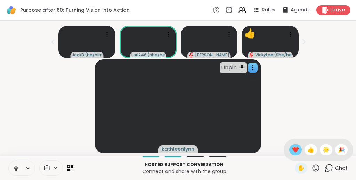
click at [299, 149] on span "❤️" at bounding box center [295, 150] width 7 height 8
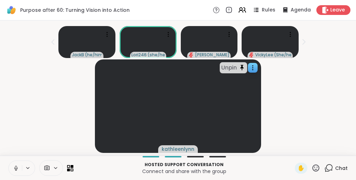
click at [318, 167] on icon at bounding box center [316, 168] width 7 height 7
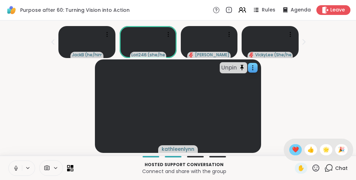
click at [299, 148] on span "❤️" at bounding box center [295, 150] width 7 height 8
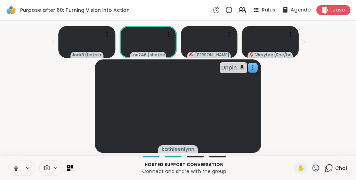
click at [320, 167] on icon at bounding box center [316, 168] width 9 height 9
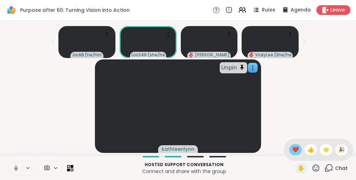
click at [299, 152] on span "❤️" at bounding box center [295, 150] width 7 height 8
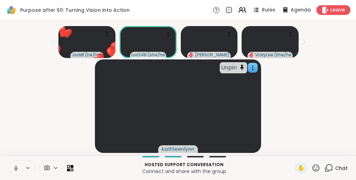
click at [329, 80] on div "Unpin kathleenlynn" at bounding box center [178, 107] width 348 height 94
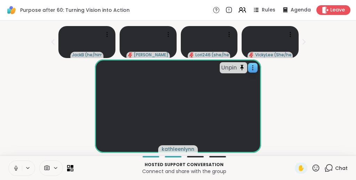
click at [319, 170] on icon at bounding box center [316, 168] width 9 height 9
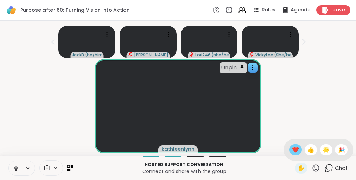
click at [299, 150] on span "❤️" at bounding box center [295, 150] width 7 height 8
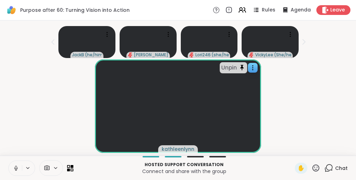
click at [317, 168] on icon at bounding box center [316, 168] width 9 height 9
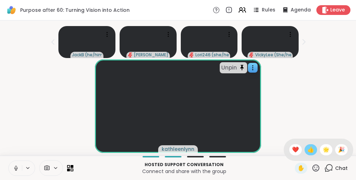
click at [315, 152] on span "👍" at bounding box center [311, 150] width 7 height 8
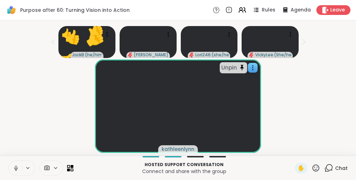
click at [328, 95] on div "Unpin kathleenlynn" at bounding box center [178, 107] width 348 height 94
click at [318, 168] on icon at bounding box center [316, 168] width 9 height 9
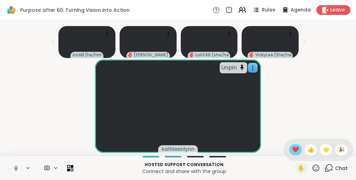
click at [299, 150] on span "❤️" at bounding box center [295, 150] width 7 height 8
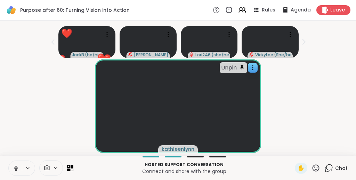
click at [323, 87] on div "Unpin kathleenlynn" at bounding box center [178, 107] width 348 height 94
click at [318, 168] on icon at bounding box center [316, 168] width 7 height 7
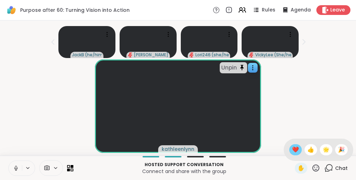
click at [299, 152] on span "❤️" at bounding box center [295, 150] width 7 height 8
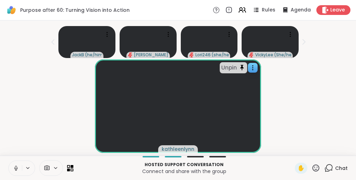
click at [318, 171] on icon at bounding box center [316, 168] width 7 height 7
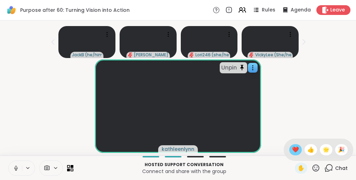
click at [299, 152] on span "❤️" at bounding box center [295, 150] width 7 height 8
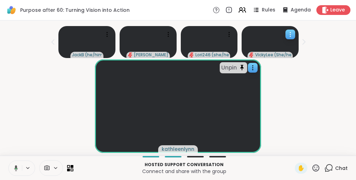
click at [289, 34] on icon at bounding box center [290, 34] width 7 height 7
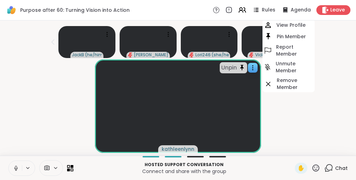
click at [289, 34] on h4 "Pin Member" at bounding box center [291, 36] width 29 height 7
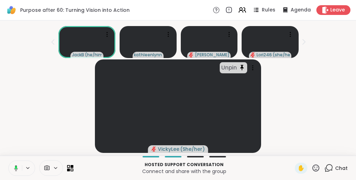
click at [318, 94] on div "Unpin VickyLee ( She/her )" at bounding box center [178, 107] width 348 height 94
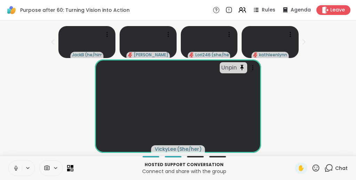
scroll to position [14, 0]
click at [317, 168] on icon at bounding box center [316, 168] width 9 height 9
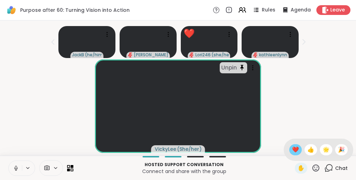
click at [299, 150] on span "❤️" at bounding box center [295, 150] width 7 height 8
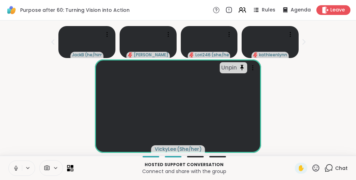
scroll to position [0, 0]
click at [342, 63] on div "Unpin VickyLee ( She/her )" at bounding box center [178, 107] width 348 height 94
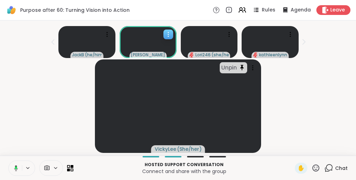
click at [169, 36] on icon at bounding box center [168, 34] width 7 height 7
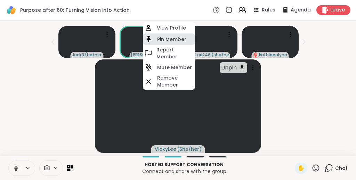
click at [167, 39] on h4 "Pin Member" at bounding box center [171, 39] width 29 height 7
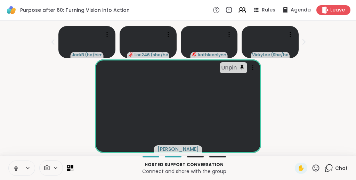
click at [331, 63] on div "Unpin Susan" at bounding box center [178, 107] width 348 height 94
click at [317, 167] on icon at bounding box center [316, 168] width 7 height 7
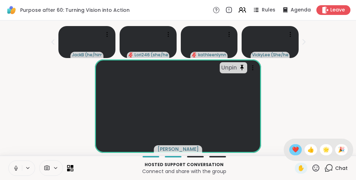
click at [299, 151] on span "❤️" at bounding box center [295, 150] width 7 height 8
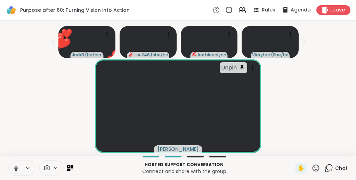
scroll to position [0, 0]
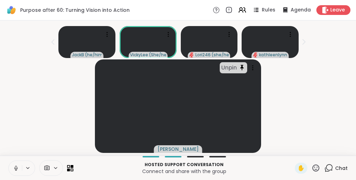
click at [316, 166] on icon at bounding box center [316, 168] width 9 height 9
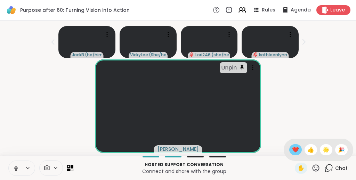
click at [302, 148] on div "❤️" at bounding box center [296, 149] width 13 height 11
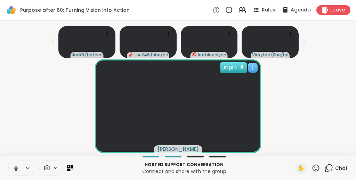
click at [240, 66] on div "Unpin" at bounding box center [233, 67] width 27 height 11
click at [324, 77] on div "[PERSON_NAME]" at bounding box center [178, 107] width 348 height 94
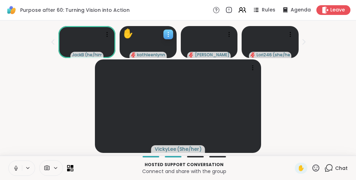
click at [167, 33] on icon at bounding box center [168, 34] width 7 height 7
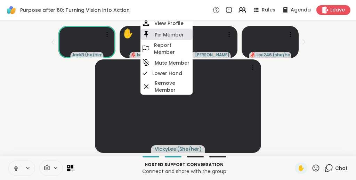
click at [168, 36] on h4 "Pin Member" at bounding box center [169, 34] width 29 height 7
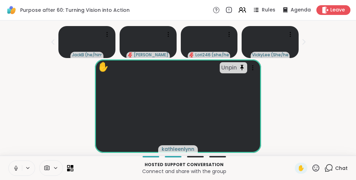
click at [320, 67] on div "✋ Unpin kathleenlynn" at bounding box center [178, 107] width 348 height 94
click at [317, 168] on icon at bounding box center [316, 168] width 9 height 9
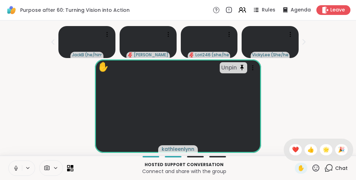
click at [306, 77] on div "✋ Unpin kathleenlynn" at bounding box center [178, 107] width 348 height 94
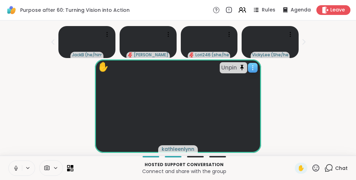
click at [257, 66] on icon at bounding box center [253, 67] width 7 height 7
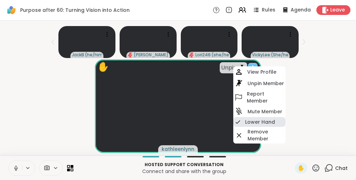
click at [253, 119] on h4 "Lower Hand" at bounding box center [260, 122] width 30 height 7
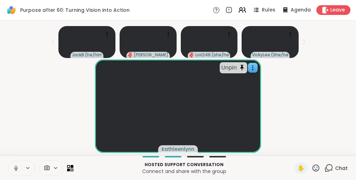
click at [317, 166] on icon at bounding box center [316, 168] width 9 height 9
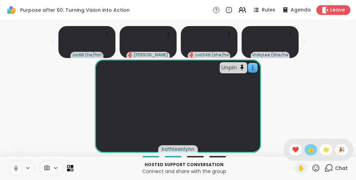
click at [314, 150] on span "👍" at bounding box center [311, 150] width 7 height 8
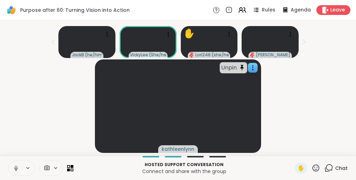
click at [322, 87] on div "Unpin kathleenlynn" at bounding box center [178, 107] width 348 height 94
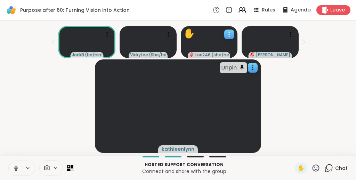
click at [231, 31] on icon at bounding box center [229, 34] width 7 height 7
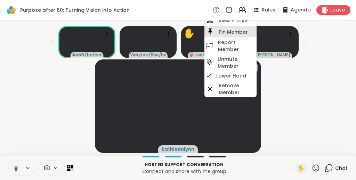
click at [229, 33] on h4 "Pin Member" at bounding box center [233, 31] width 29 height 7
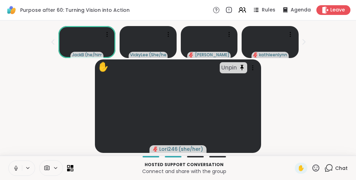
click at [330, 70] on div "✋ Unpin Lori246 ( she/her )" at bounding box center [178, 107] width 348 height 94
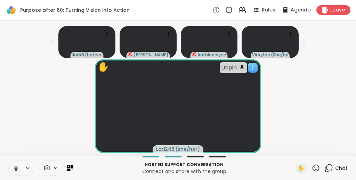
click at [257, 66] on icon at bounding box center [253, 67] width 7 height 7
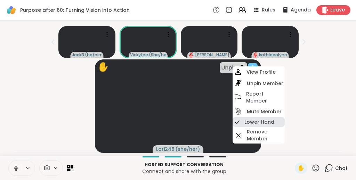
click at [247, 122] on h4 "Lower Hand" at bounding box center [260, 122] width 30 height 7
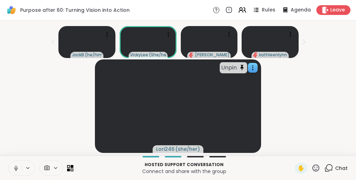
click at [335, 91] on div "Unpin Lori246 ( she/her )" at bounding box center [178, 107] width 348 height 94
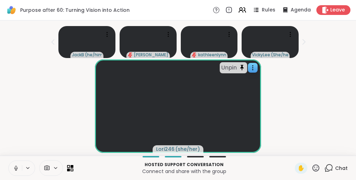
click at [319, 167] on icon at bounding box center [316, 168] width 7 height 7
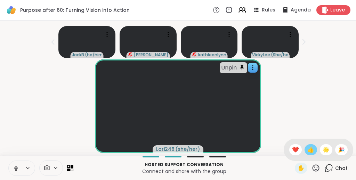
click at [314, 150] on span "👍" at bounding box center [311, 150] width 7 height 8
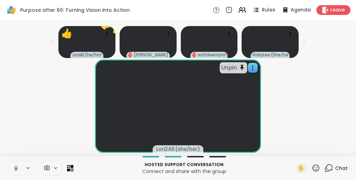
scroll to position [14, 0]
click at [318, 167] on icon at bounding box center [316, 168] width 7 height 7
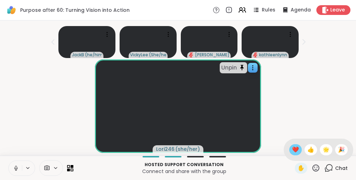
click at [298, 148] on span "❤️" at bounding box center [295, 150] width 7 height 8
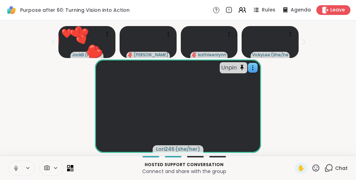
click at [320, 88] on div "Unpin Lori246 ( she/her )" at bounding box center [178, 107] width 348 height 94
click at [317, 170] on icon at bounding box center [316, 168] width 7 height 7
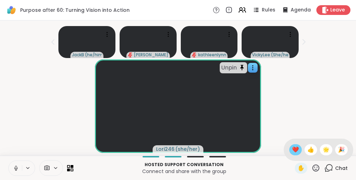
click at [299, 151] on span "❤️" at bounding box center [295, 150] width 7 height 8
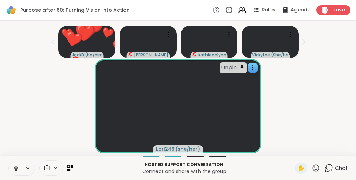
click at [333, 81] on div "Unpin Lori246 ( she/her )" at bounding box center [178, 107] width 348 height 94
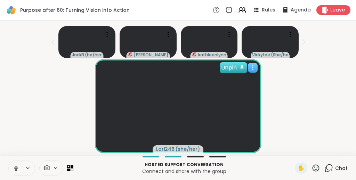
click at [247, 68] on div "Unpin" at bounding box center [233, 67] width 27 height 11
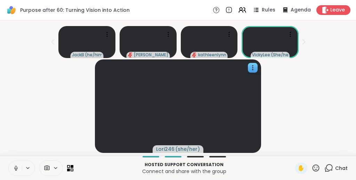
click at [329, 78] on div "Lori246 ( she/her )" at bounding box center [178, 107] width 348 height 94
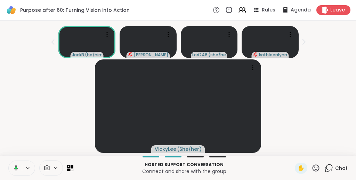
click at [331, 168] on icon at bounding box center [329, 168] width 9 height 9
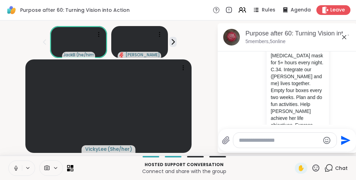
scroll to position [314, 0]
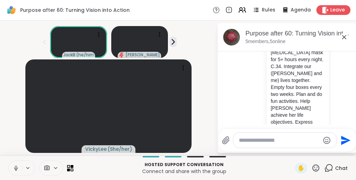
click at [56, 167] on icon at bounding box center [56, 168] width 6 height 6
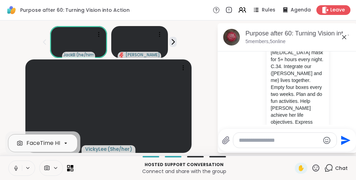
click at [65, 144] on icon at bounding box center [66, 143] width 6 height 6
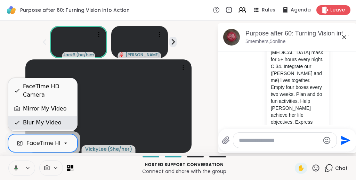
click at [56, 125] on div "Blur My Video" at bounding box center [42, 123] width 38 height 8
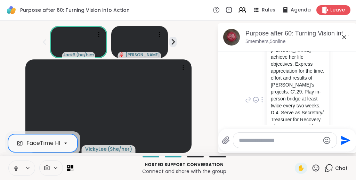
scroll to position [378, 0]
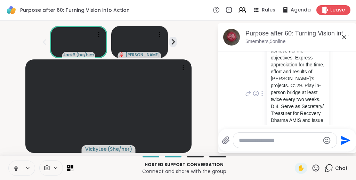
click at [339, 76] on div "You Short-term SMART Goals: A.9. Exercise at the gym at least five times every …" at bounding box center [287, 94] width 117 height 318
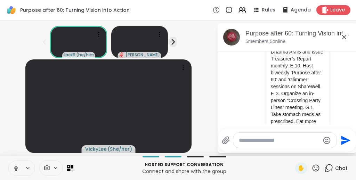
scroll to position [454, 0]
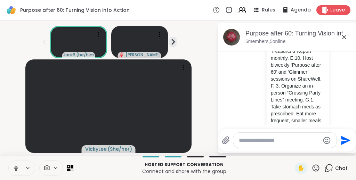
click at [339, 76] on div "You Short-term SMART Goals: A.9. Exercise at the gym at least five times every …" at bounding box center [287, 17] width 117 height 318
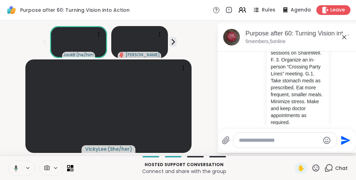
scroll to position [477, 0]
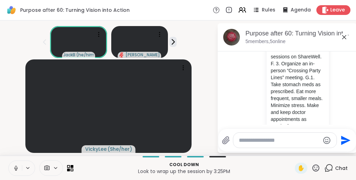
click at [346, 40] on icon at bounding box center [344, 37] width 8 height 8
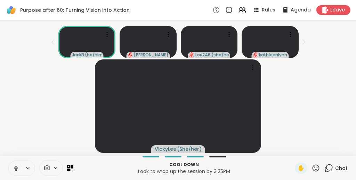
scroll to position [0, 0]
click at [70, 170] on icon at bounding box center [70, 168] width 7 height 7
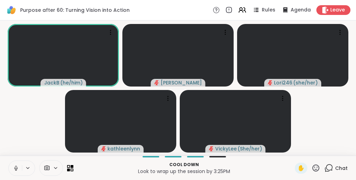
click at [332, 124] on video-player-container "JackB ( he/him ) Susan Lori246 ( she/her ) kathleenlynn VickyLee ( She/her )" at bounding box center [178, 88] width 348 height 130
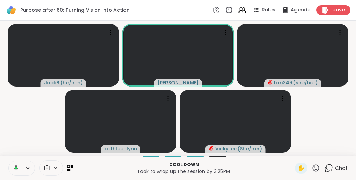
click at [326, 108] on video-player-container "JackB ( he/him ) Susan Lori246 ( she/her ) kathleenlynn VickyLee ( She/her )" at bounding box center [178, 88] width 348 height 130
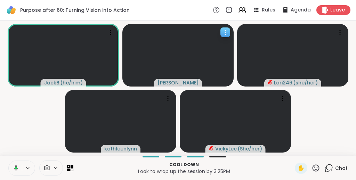
click at [227, 31] on icon at bounding box center [225, 32] width 7 height 7
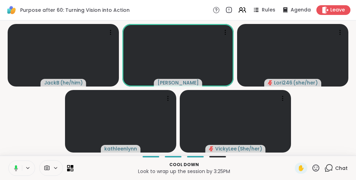
click at [326, 134] on video-player-container "JackB ( he/him ) Susan Lori246 ( she/her ) kathleenlynn VickyLee ( She/her )" at bounding box center [178, 88] width 348 height 130
click at [71, 169] on icon at bounding box center [72, 169] width 3 height 3
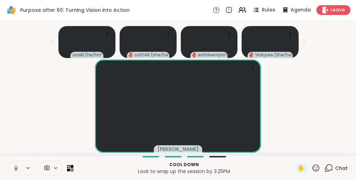
click at [325, 97] on div "[PERSON_NAME]" at bounding box center [178, 107] width 348 height 94
click at [320, 167] on icon at bounding box center [316, 168] width 7 height 7
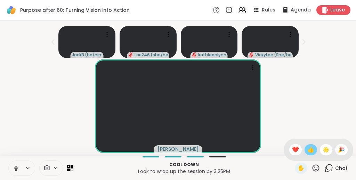
click at [313, 151] on span "👍" at bounding box center [311, 150] width 7 height 8
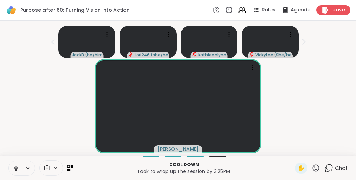
scroll to position [0, 0]
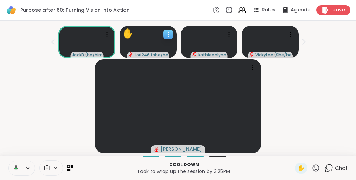
click at [169, 31] on icon at bounding box center [168, 34] width 7 height 7
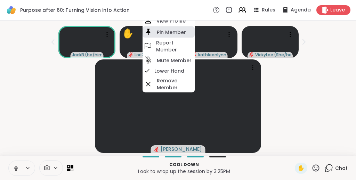
click at [168, 31] on h4 "Pin Member" at bounding box center [171, 32] width 29 height 7
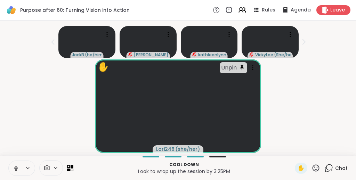
click at [326, 74] on div "✋ Unpin Lori246 ( she/her )" at bounding box center [178, 107] width 348 height 94
click at [257, 64] on icon at bounding box center [253, 67] width 7 height 7
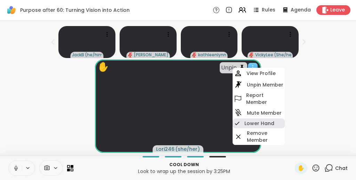
click at [245, 120] on h4 "Lower Hand" at bounding box center [260, 123] width 30 height 7
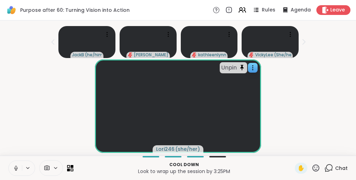
click at [320, 99] on div "Unpin Lori246 ( she/her )" at bounding box center [178, 107] width 348 height 94
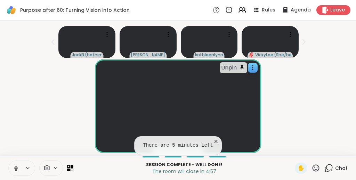
click at [217, 142] on icon at bounding box center [216, 141] width 7 height 7
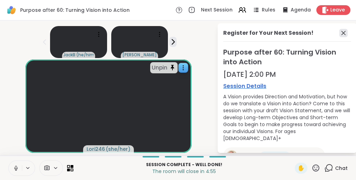
click at [344, 34] on icon at bounding box center [344, 33] width 8 height 8
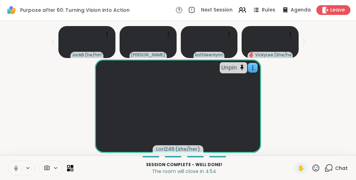
click at [335, 74] on div "Unpin Lori246 ( she/her )" at bounding box center [178, 107] width 348 height 94
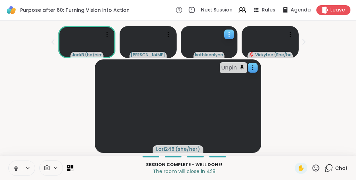
click at [231, 32] on icon at bounding box center [229, 34] width 7 height 7
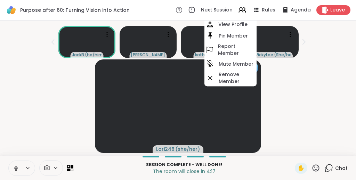
click at [231, 32] on h4 "Pin Member" at bounding box center [233, 35] width 29 height 7
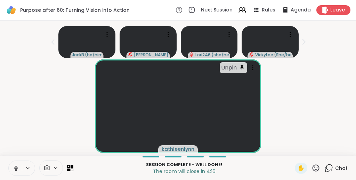
click at [312, 95] on div "Unpin kathleenlynn" at bounding box center [178, 107] width 348 height 94
click at [319, 167] on icon at bounding box center [316, 168] width 9 height 9
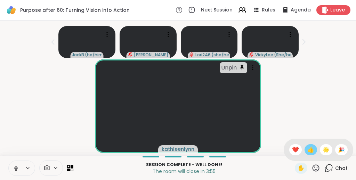
click at [315, 150] on span "👍" at bounding box center [311, 150] width 7 height 8
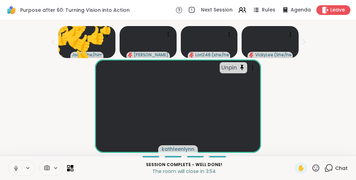
click at [330, 95] on div "Unpin kathleenlynn" at bounding box center [178, 107] width 348 height 94
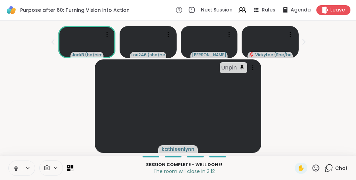
click at [336, 93] on div "Unpin kathleenlynn" at bounding box center [178, 107] width 348 height 94
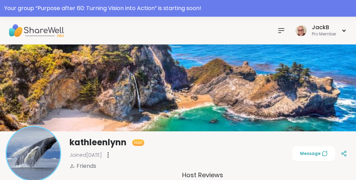
click at [283, 30] on icon at bounding box center [281, 30] width 8 height 8
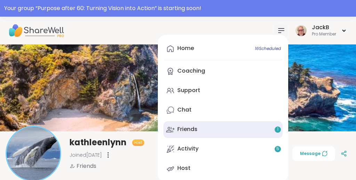
click at [206, 132] on link "Friends 1" at bounding box center [223, 129] width 119 height 17
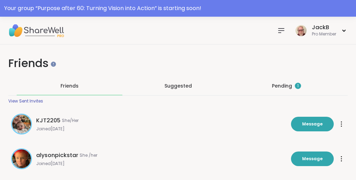
click at [282, 85] on div "Pending 1" at bounding box center [286, 85] width 29 height 7
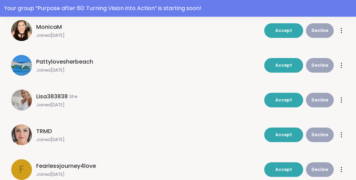
scroll to position [291, 0]
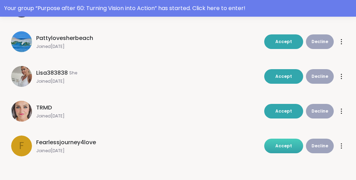
click at [288, 147] on span "Accept" at bounding box center [284, 146] width 17 height 6
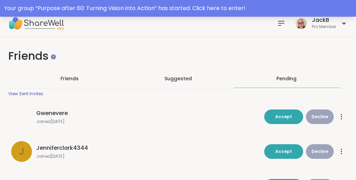
scroll to position [0, 0]
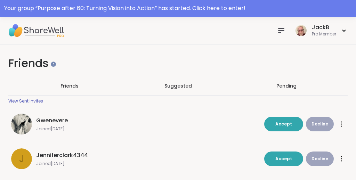
click at [282, 29] on icon at bounding box center [282, 31] width 6 height 4
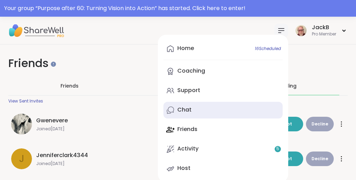
click at [199, 108] on link "Chat" at bounding box center [223, 110] width 119 height 17
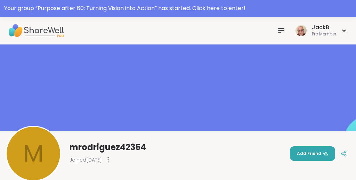
click at [282, 32] on icon at bounding box center [281, 30] width 8 height 8
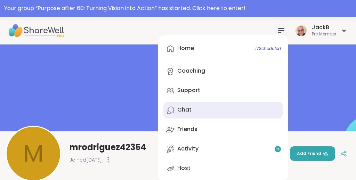
click at [184, 111] on div "Chat" at bounding box center [185, 110] width 14 height 8
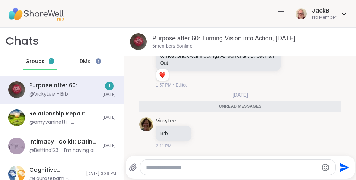
scroll to position [1067, 0]
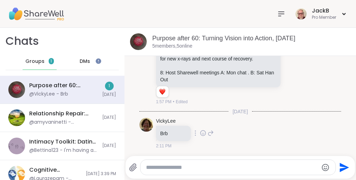
click at [202, 134] on icon at bounding box center [203, 134] width 2 height 1
click at [187, 123] on div "Select Reaction: Thumbs up" at bounding box center [188, 122] width 6 height 6
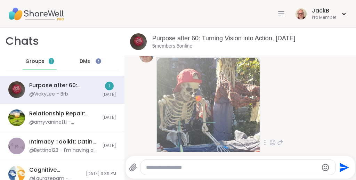
scroll to position [1168, 0]
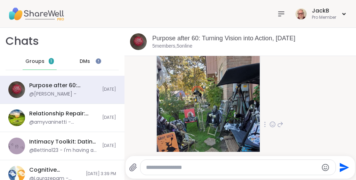
scroll to position [1465, 0]
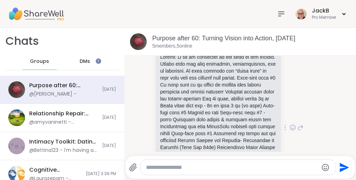
scroll to position [530, 0]
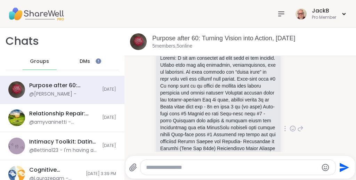
click at [322, 73] on div "Lori246 Lori Oct 10, 2025 1 1 12:21 PM • Edited" at bounding box center [241, 129] width 202 height 207
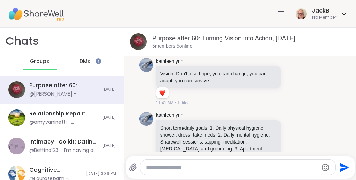
scroll to position [305, 0]
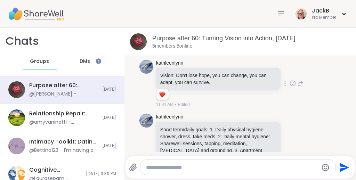
click at [335, 88] on div "kathleenlynn Vision: Don't lose hope, you can change, you can adapt, you can su…" at bounding box center [241, 84] width 202 height 54
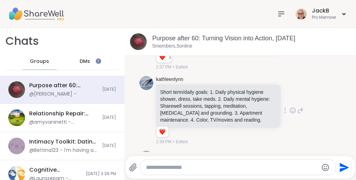
scroll to position [343, 0]
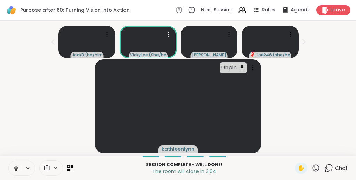
click at [168, 35] on icon at bounding box center [168, 34] width 7 height 7
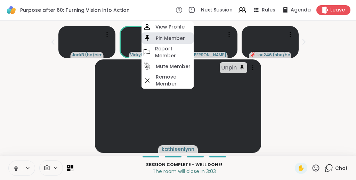
click at [167, 37] on h4 "Pin Member" at bounding box center [170, 38] width 29 height 7
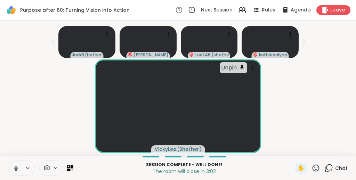
click at [315, 84] on div "Unpin VickyLee ( She/her )" at bounding box center [178, 107] width 348 height 94
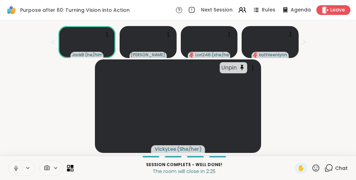
click at [72, 166] on icon at bounding box center [72, 166] width 3 height 3
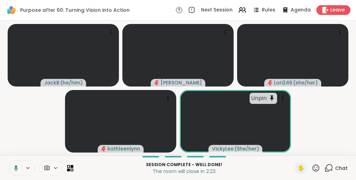
click at [32, 134] on video-player-container "JackB ( he/him ) [PERSON_NAME] Lori246 ( she/her ) [PERSON_NAME] ( She/her )" at bounding box center [178, 88] width 348 height 130
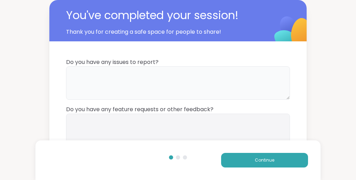
click at [188, 73] on textarea at bounding box center [178, 82] width 224 height 33
type textarea "***"
click at [149, 122] on textarea at bounding box center [178, 130] width 224 height 33
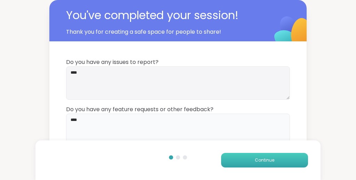
type textarea "***"
click at [300, 155] on button "Continue" at bounding box center [264, 160] width 87 height 15
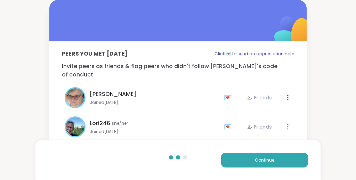
click at [322, 112] on div "Peers you met [DATE] Click 💌 to send an appreciation note Invite peers as frien…" at bounding box center [178, 107] width 356 height 214
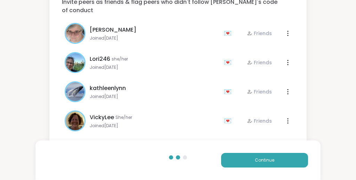
click at [229, 116] on div "💌" at bounding box center [229, 121] width 10 height 11
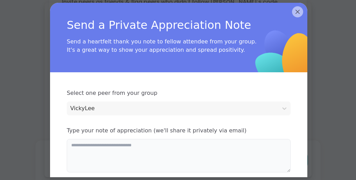
click at [152, 150] on textarea at bounding box center [179, 155] width 224 height 33
